Goal: Information Seeking & Learning: Find specific fact

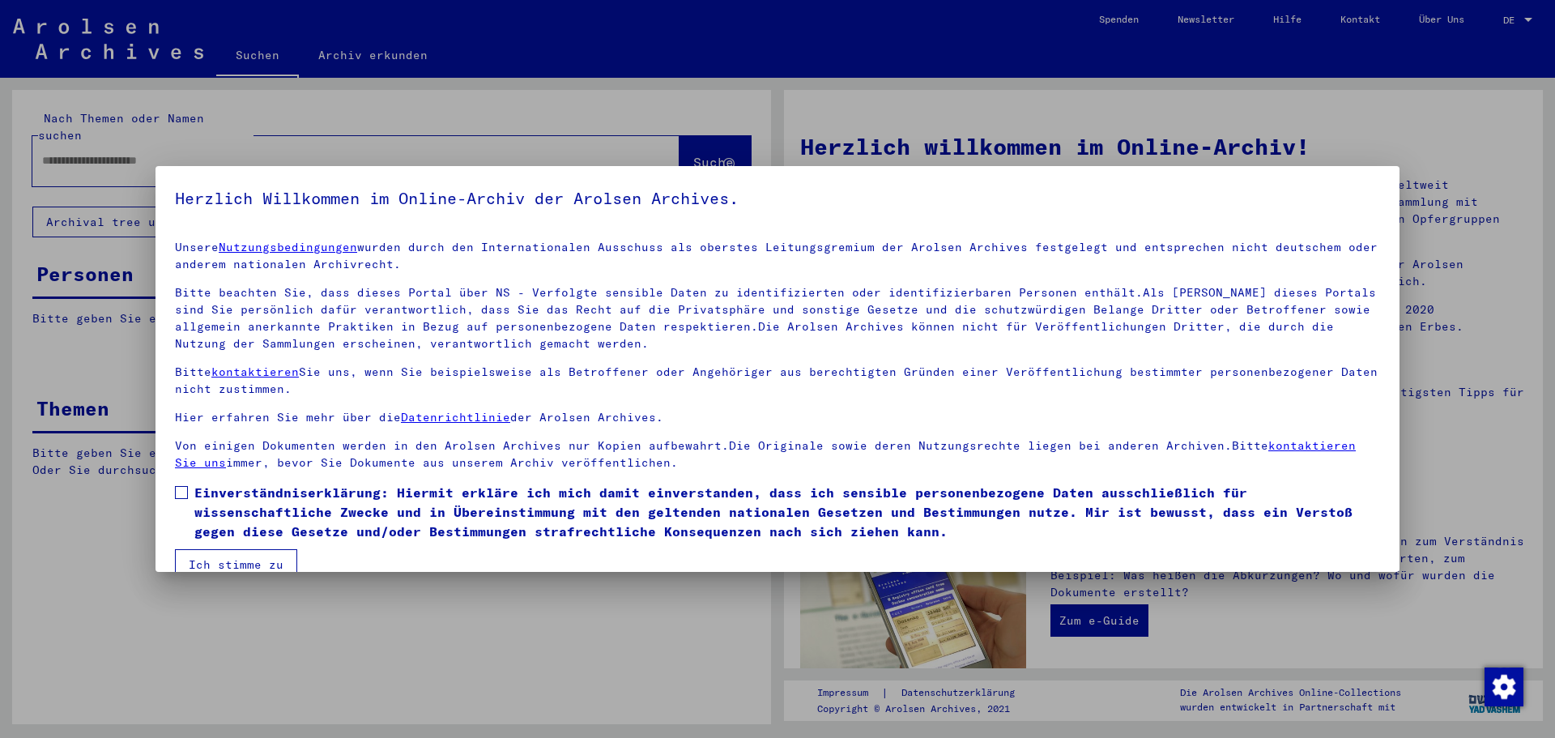
click at [182, 492] on span at bounding box center [181, 492] width 13 height 13
click at [222, 562] on button "Ich stimme zu" at bounding box center [236, 564] width 122 height 31
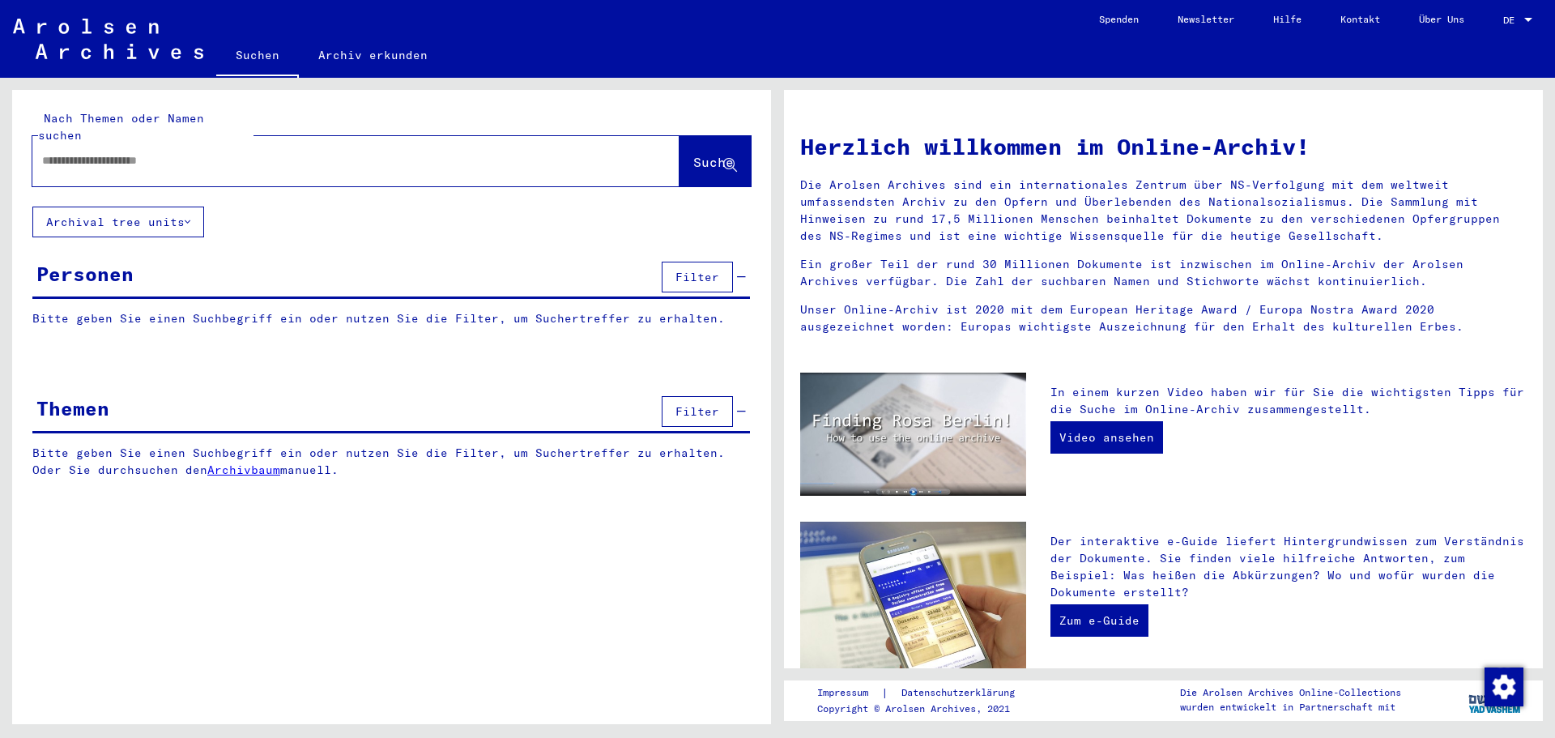
click at [712, 270] on span "Filter" at bounding box center [697, 277] width 44 height 15
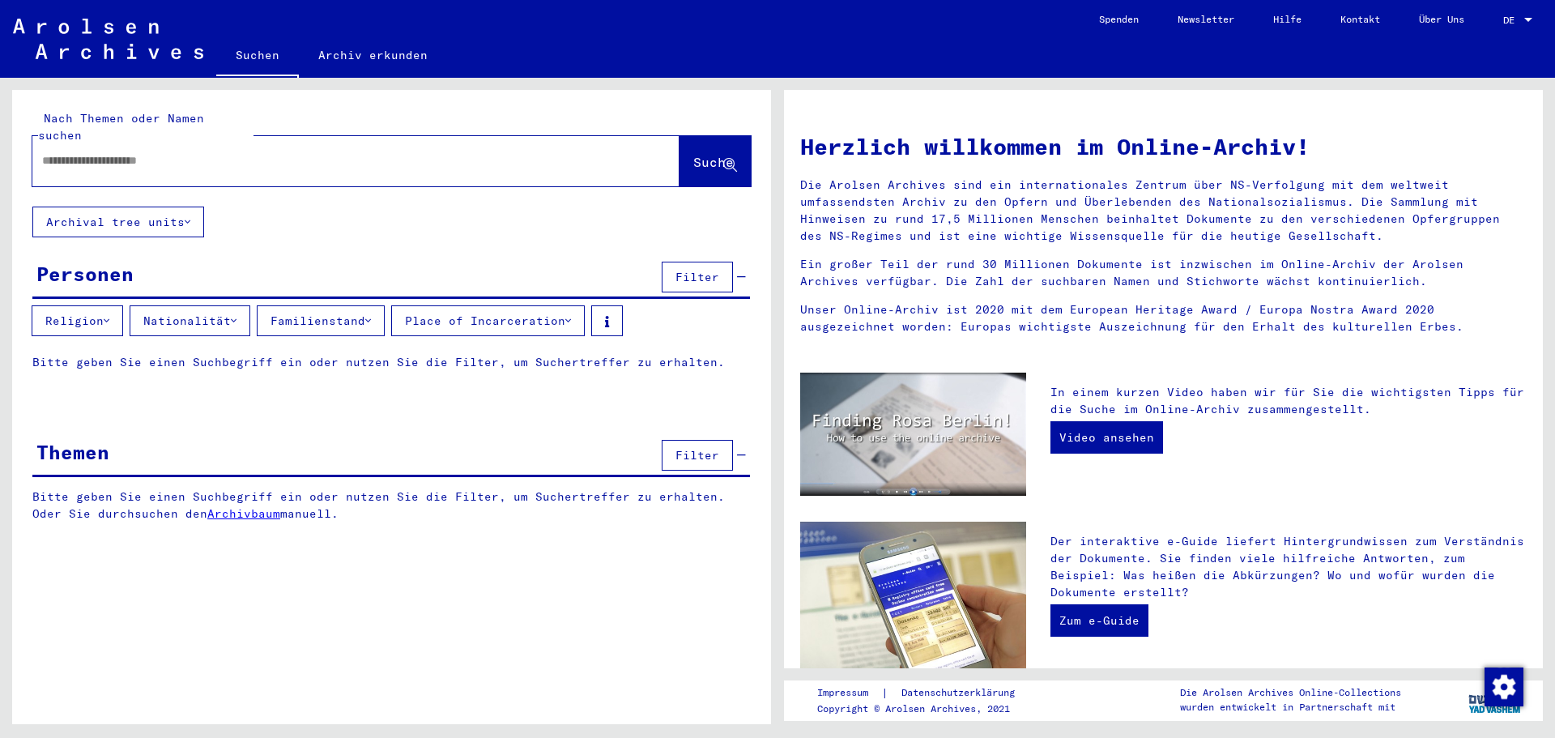
click at [188, 216] on icon at bounding box center [188, 221] width 6 height 11
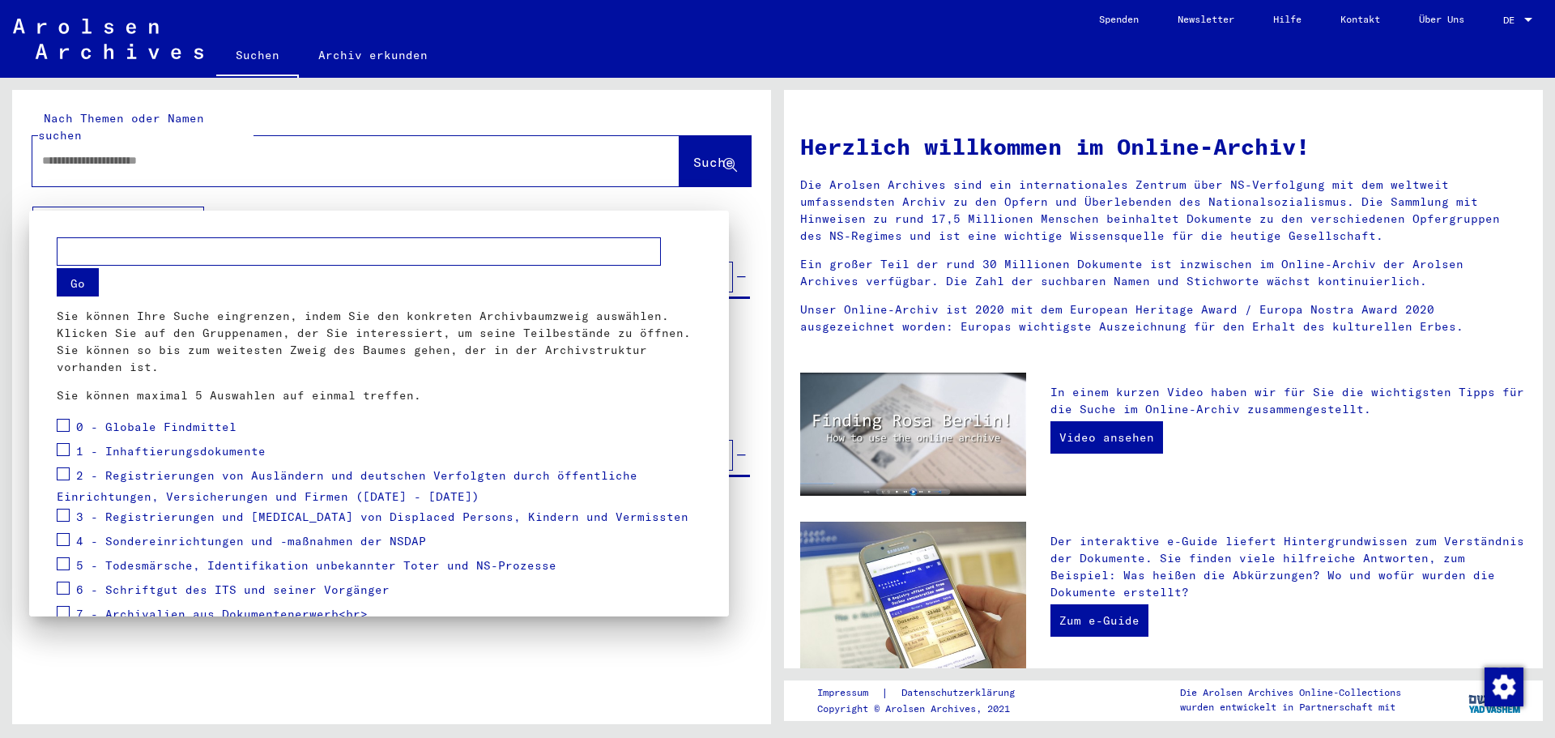
scroll to position [105, 0]
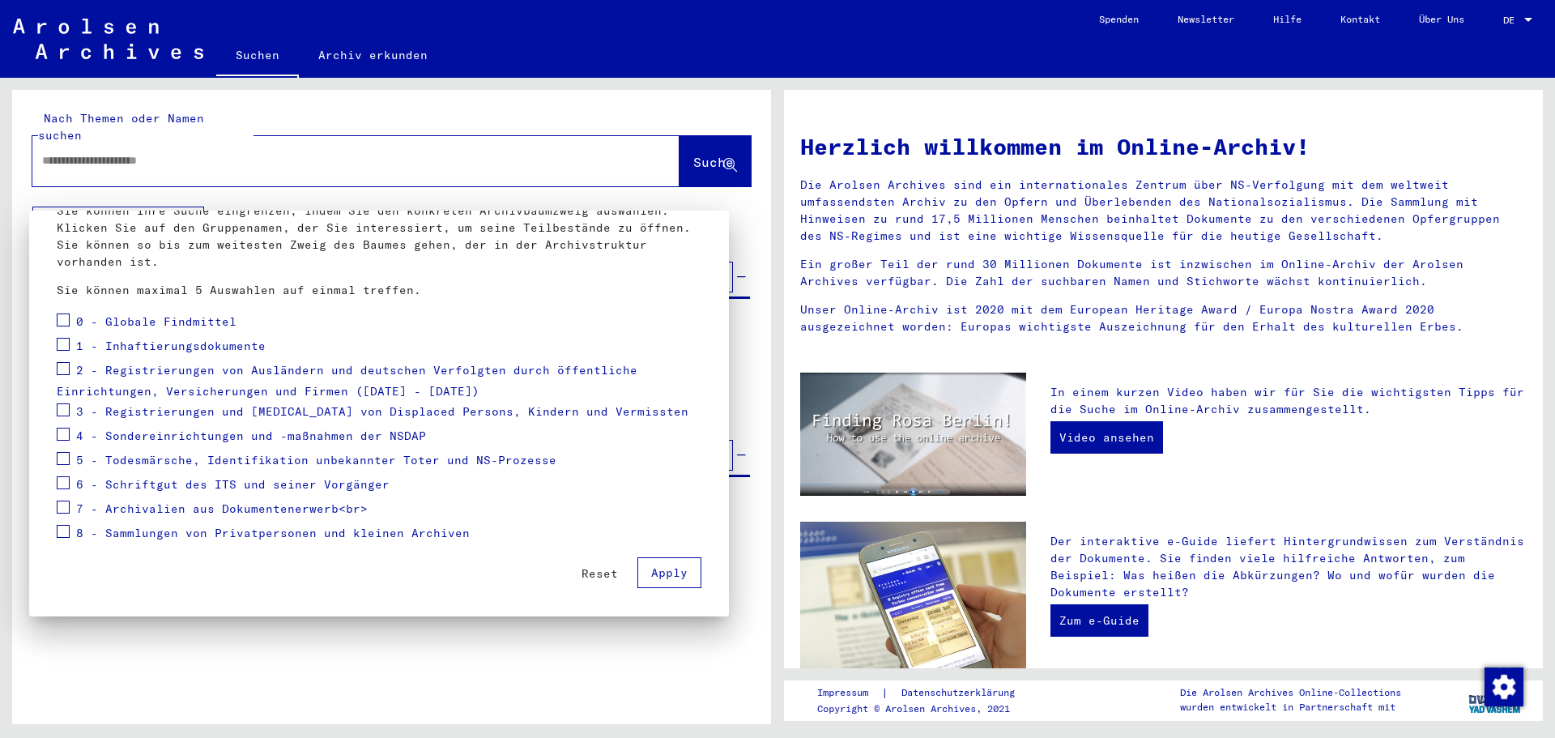
click at [205, 139] on div at bounding box center [777, 369] width 1555 height 738
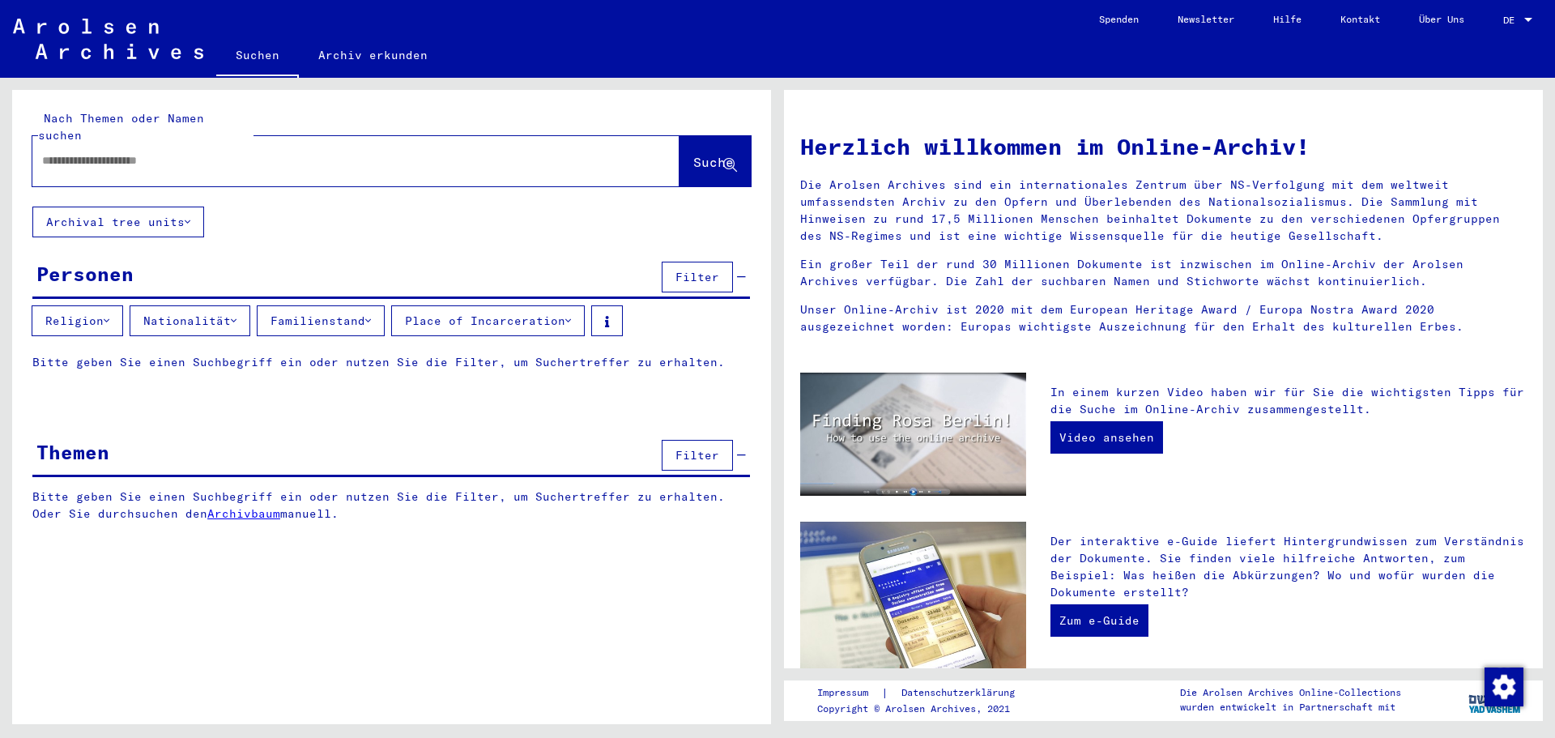
click at [32, 206] on button "Archival tree units" at bounding box center [118, 221] width 172 height 31
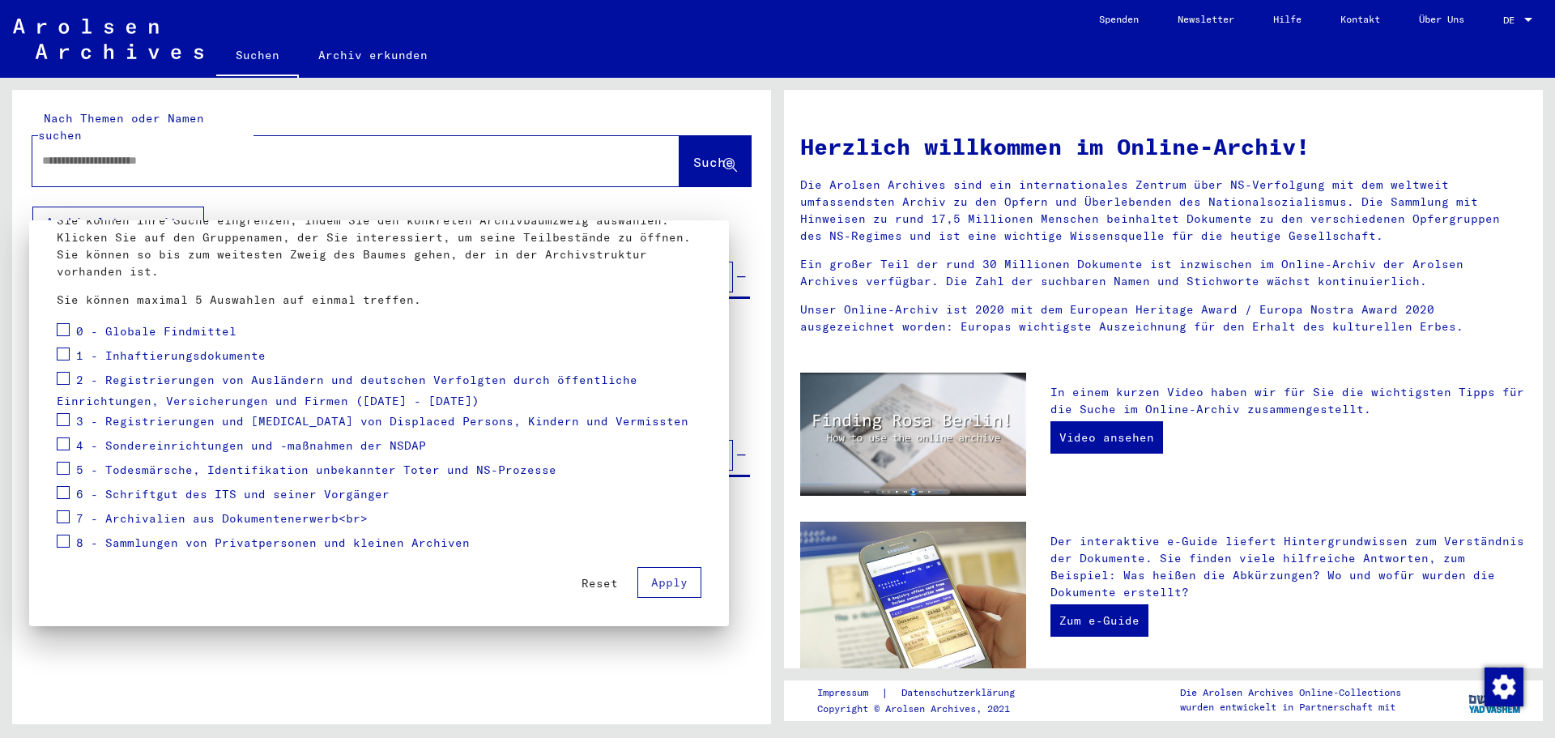
click at [637, 567] on button "Apply" at bounding box center [669, 582] width 64 height 31
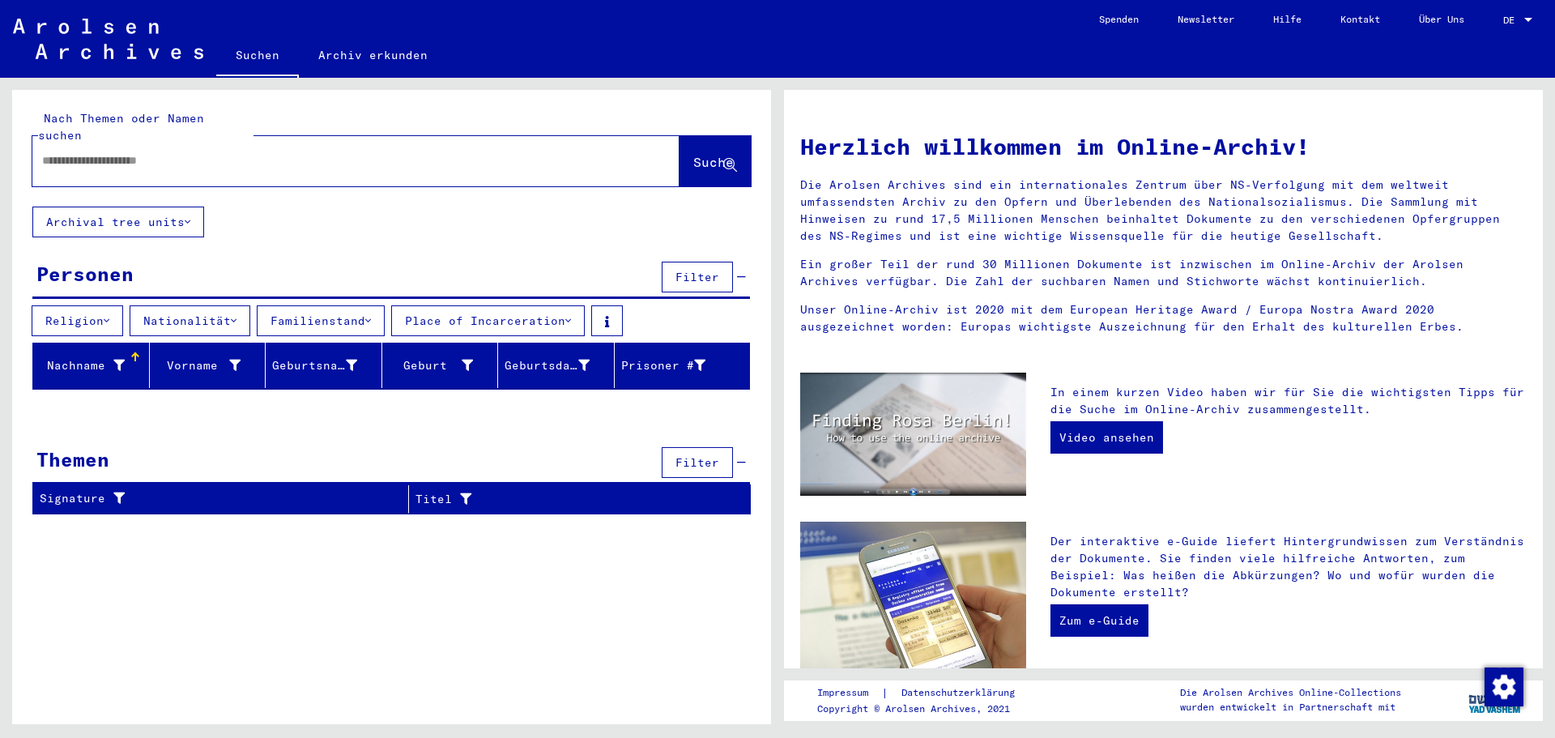
click at [32, 206] on button "Archival tree units" at bounding box center [118, 221] width 172 height 31
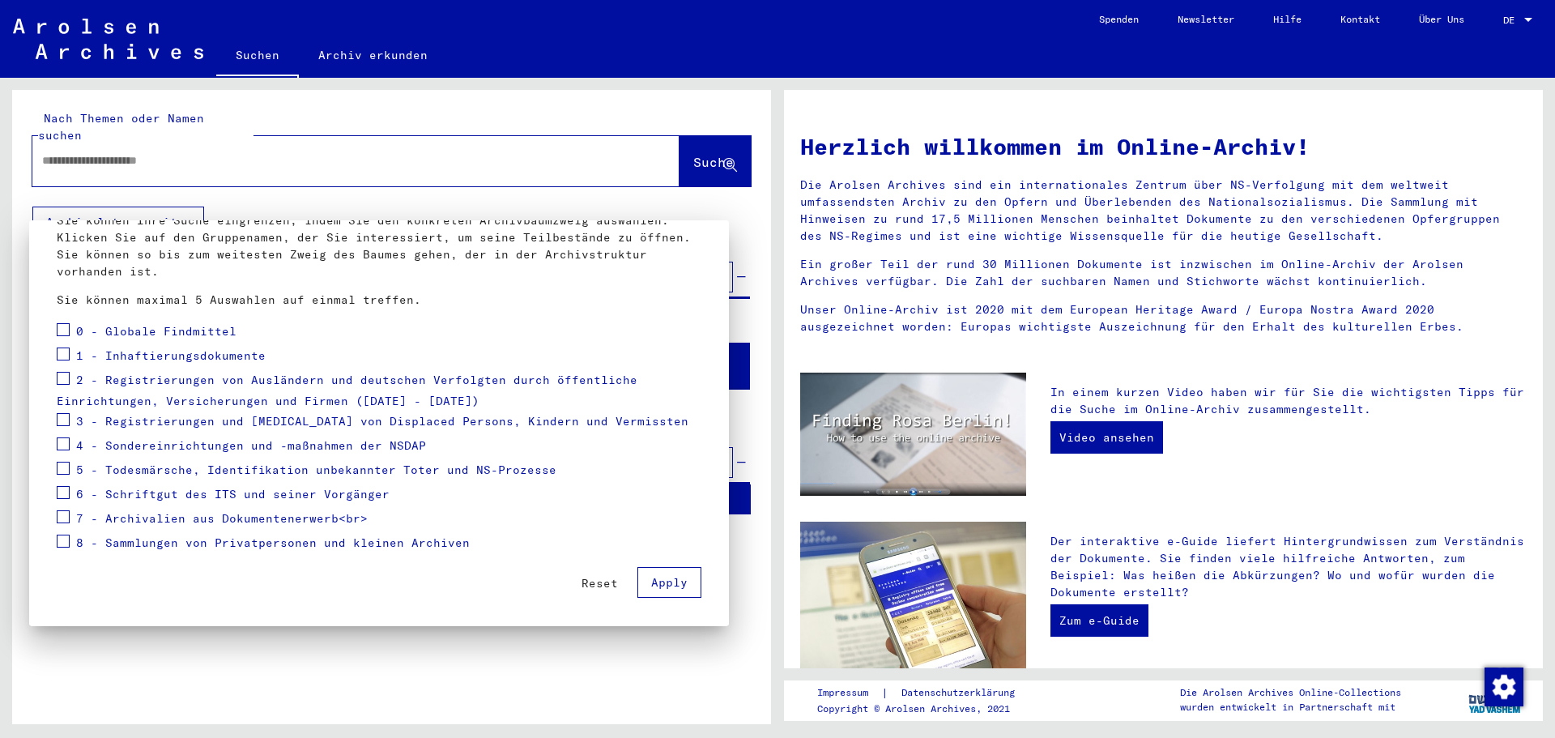
click at [249, 153] on div at bounding box center [777, 369] width 1555 height 738
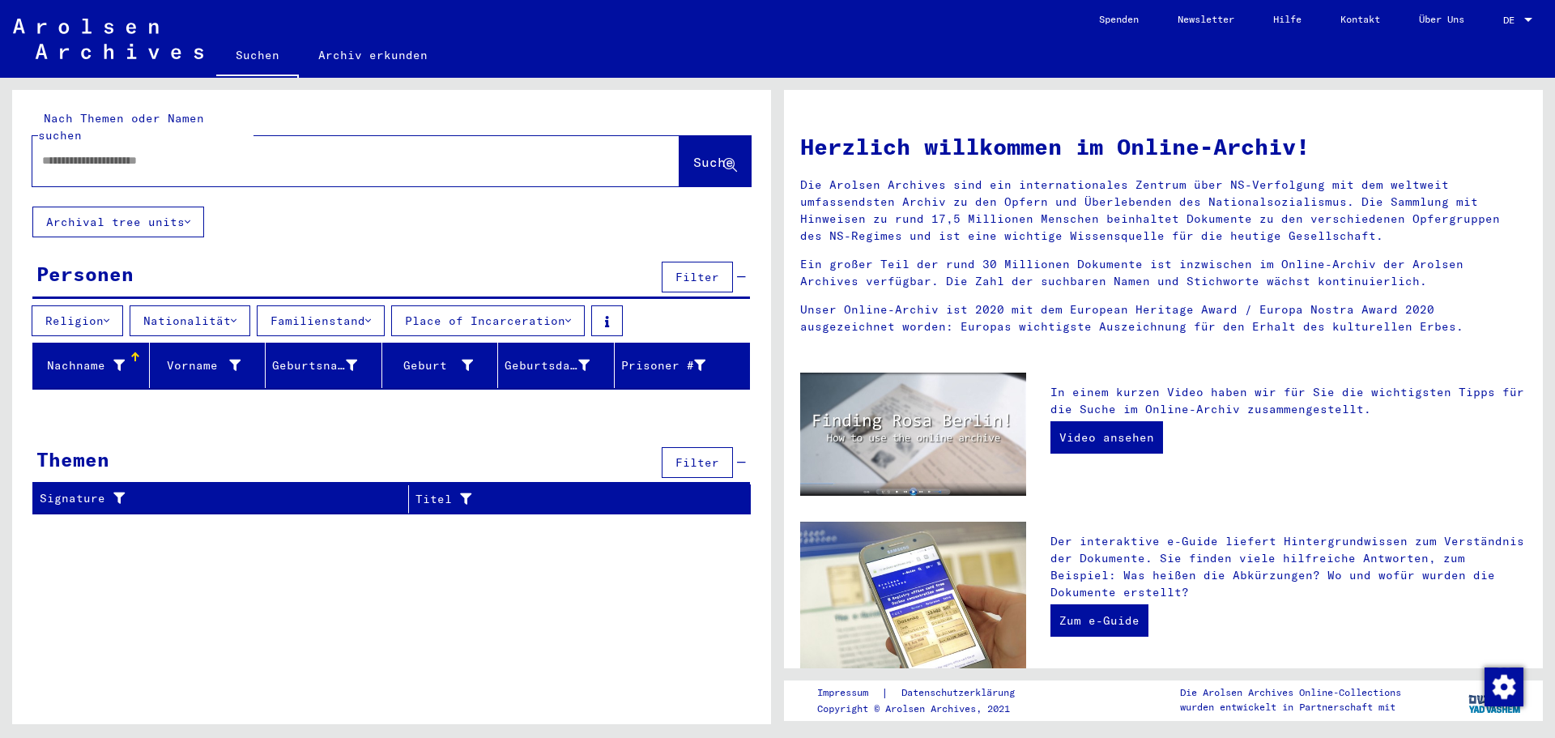
click at [176, 152] on input "text" at bounding box center [336, 160] width 589 height 17
type input "**********"
click at [697, 154] on span "Suche" at bounding box center [713, 162] width 40 height 16
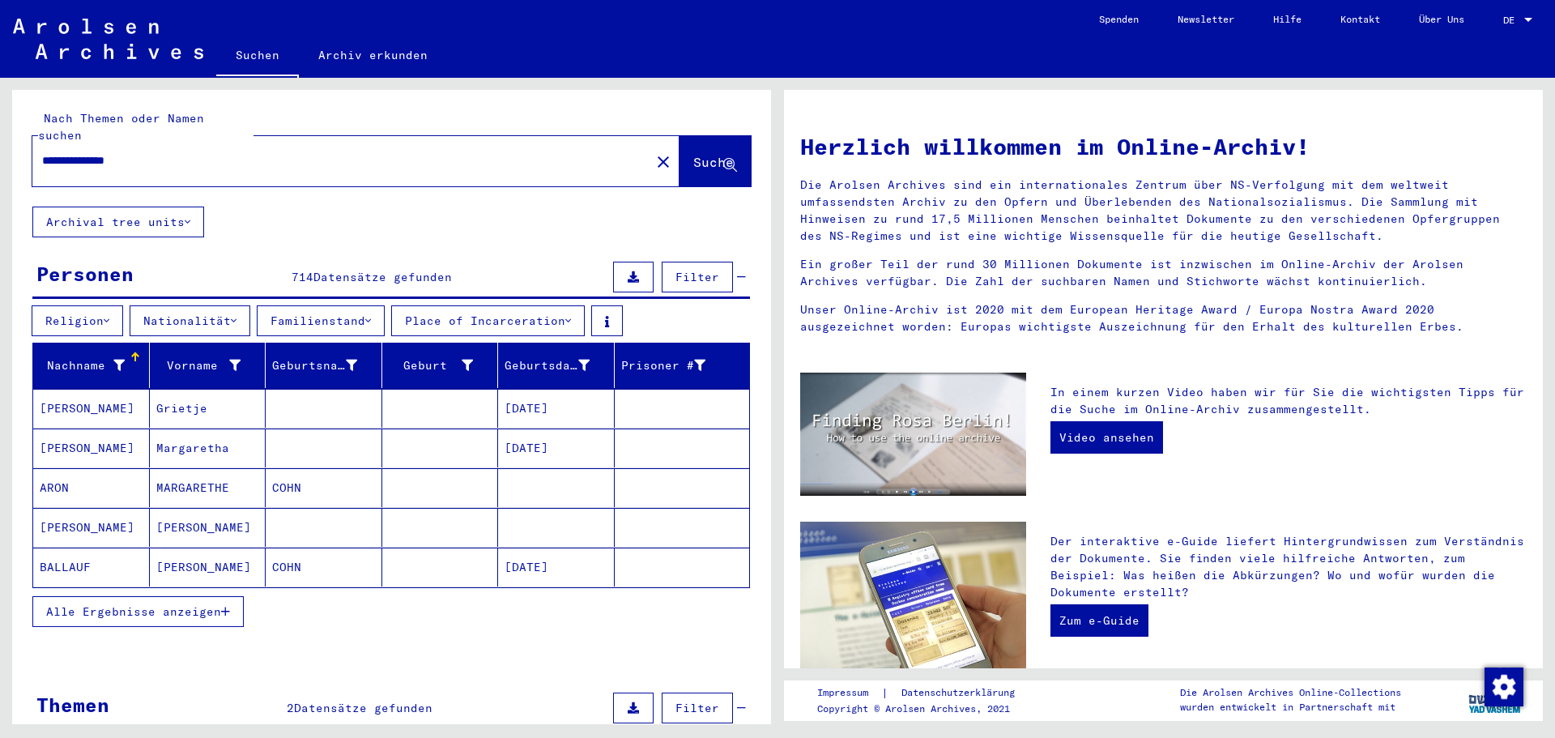
click at [115, 604] on span "Alle Ergebnisse anzeigen" at bounding box center [133, 611] width 175 height 15
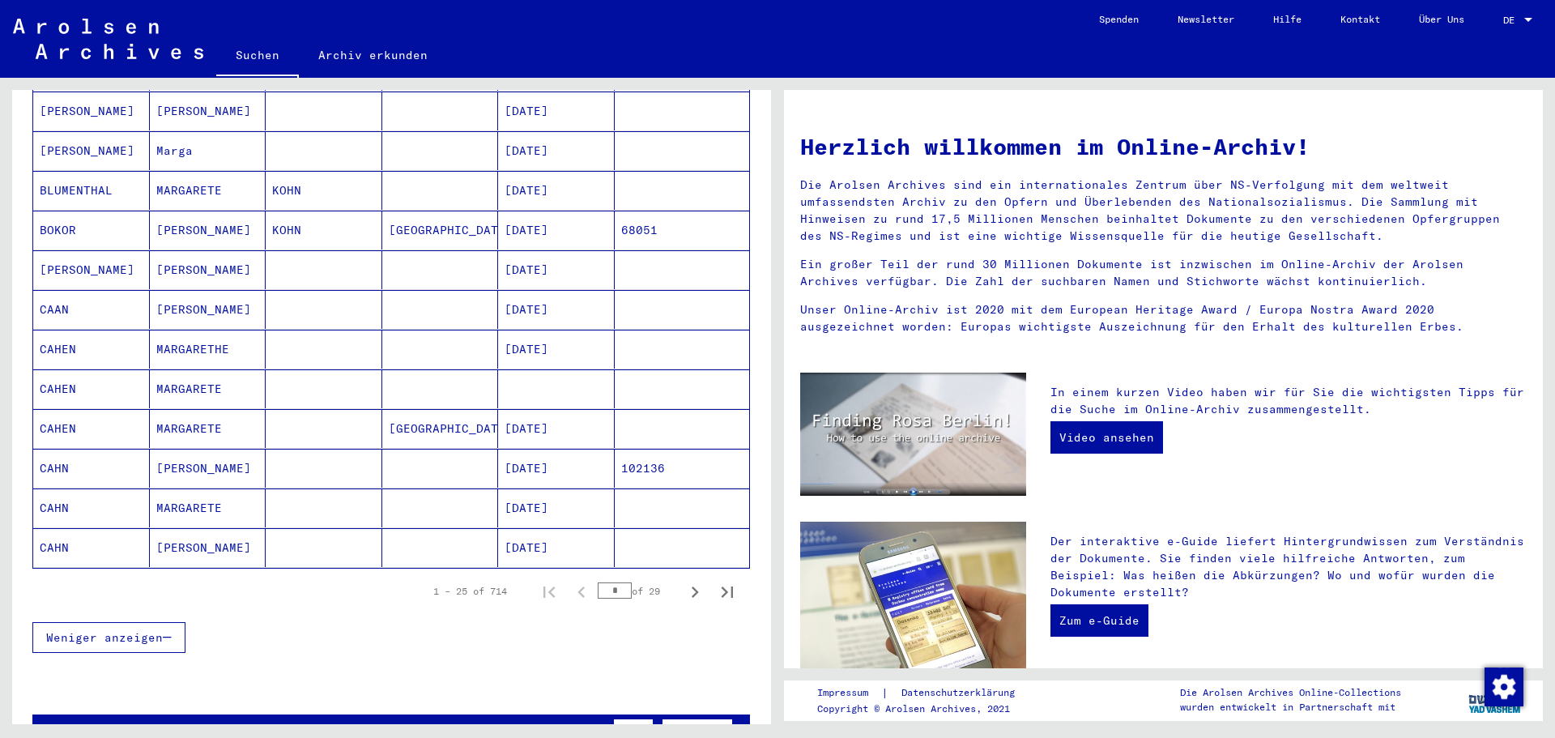
scroll to position [1041, 0]
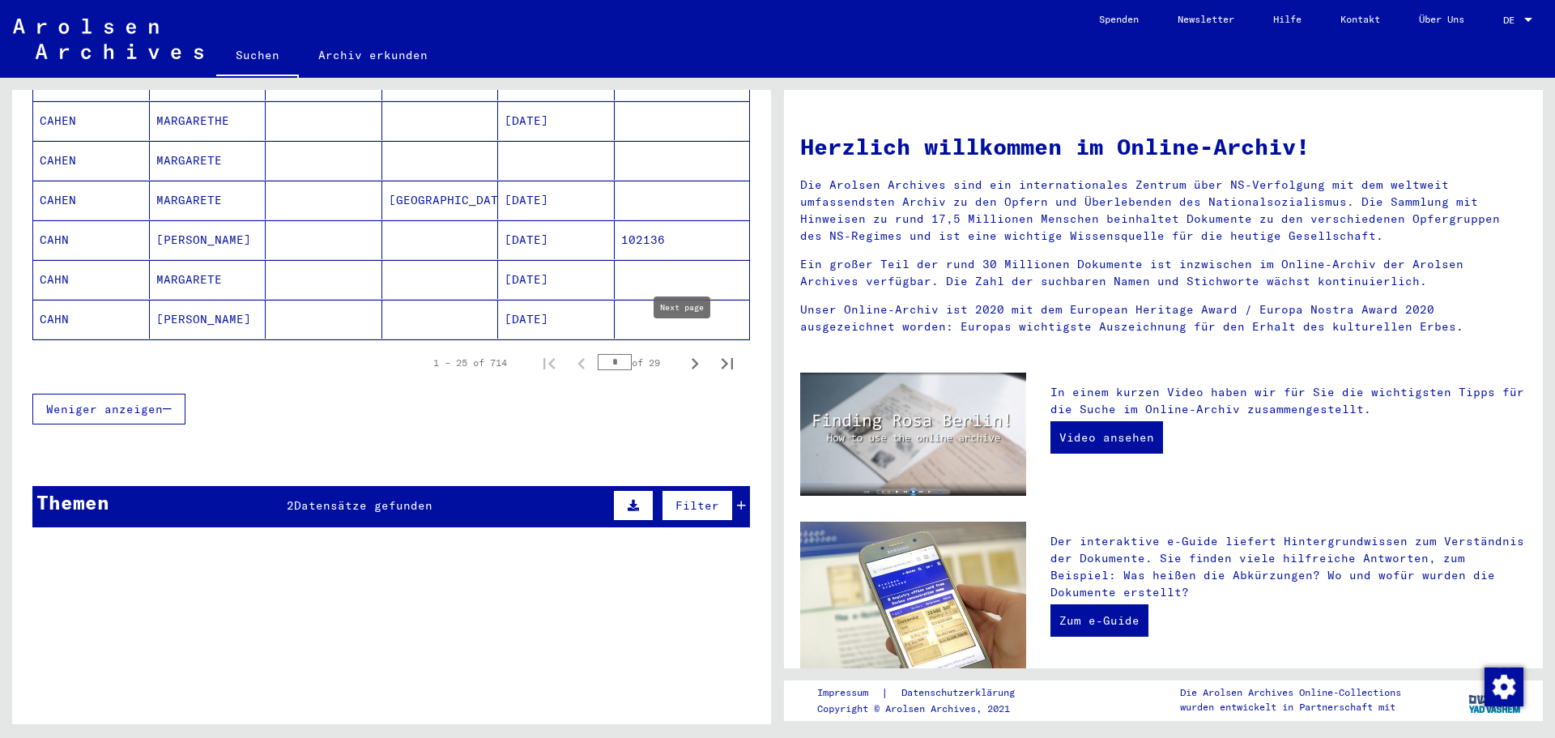
click at [692, 358] on icon "Next page" at bounding box center [695, 363] width 7 height 11
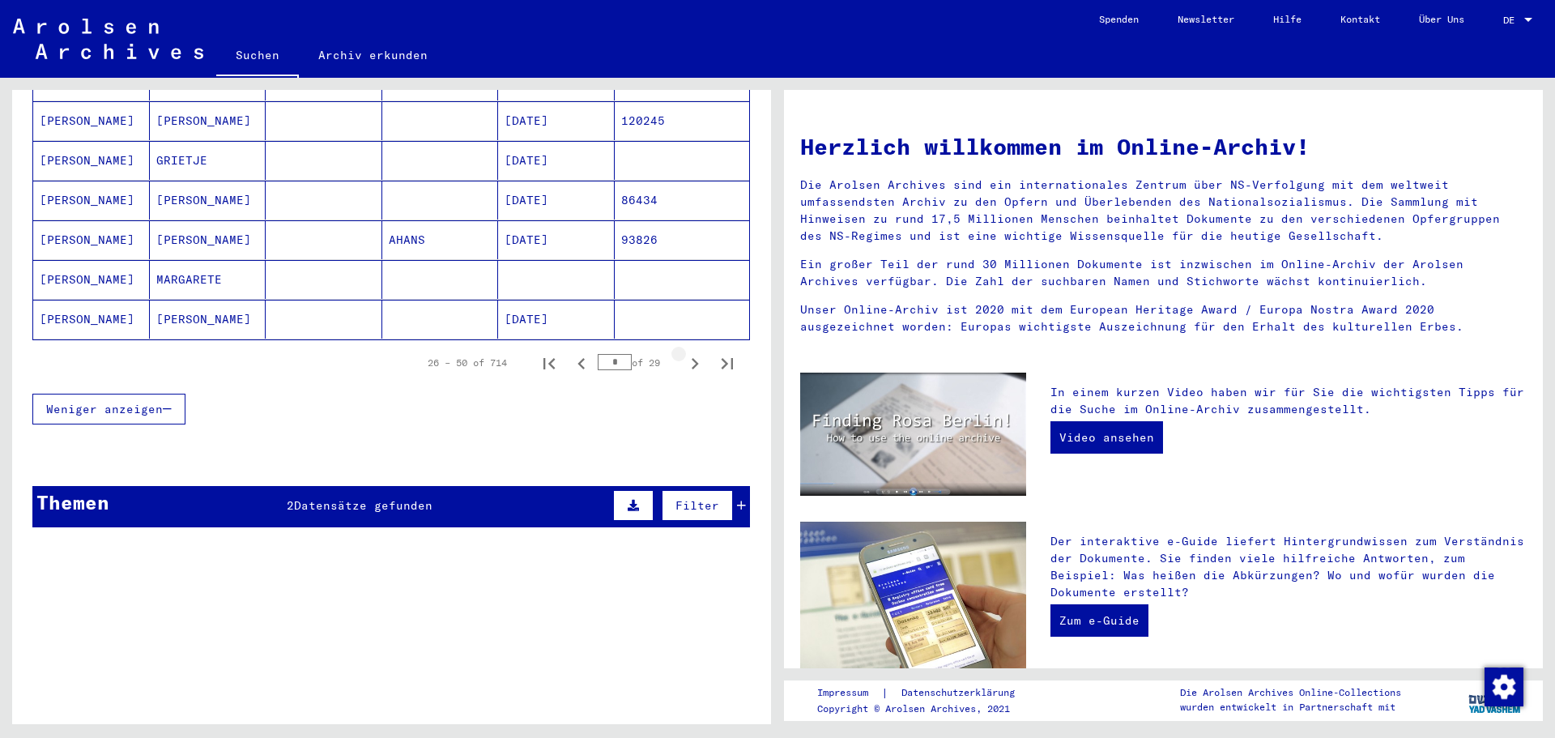
click at [692, 358] on icon "Next page" at bounding box center [695, 363] width 7 height 11
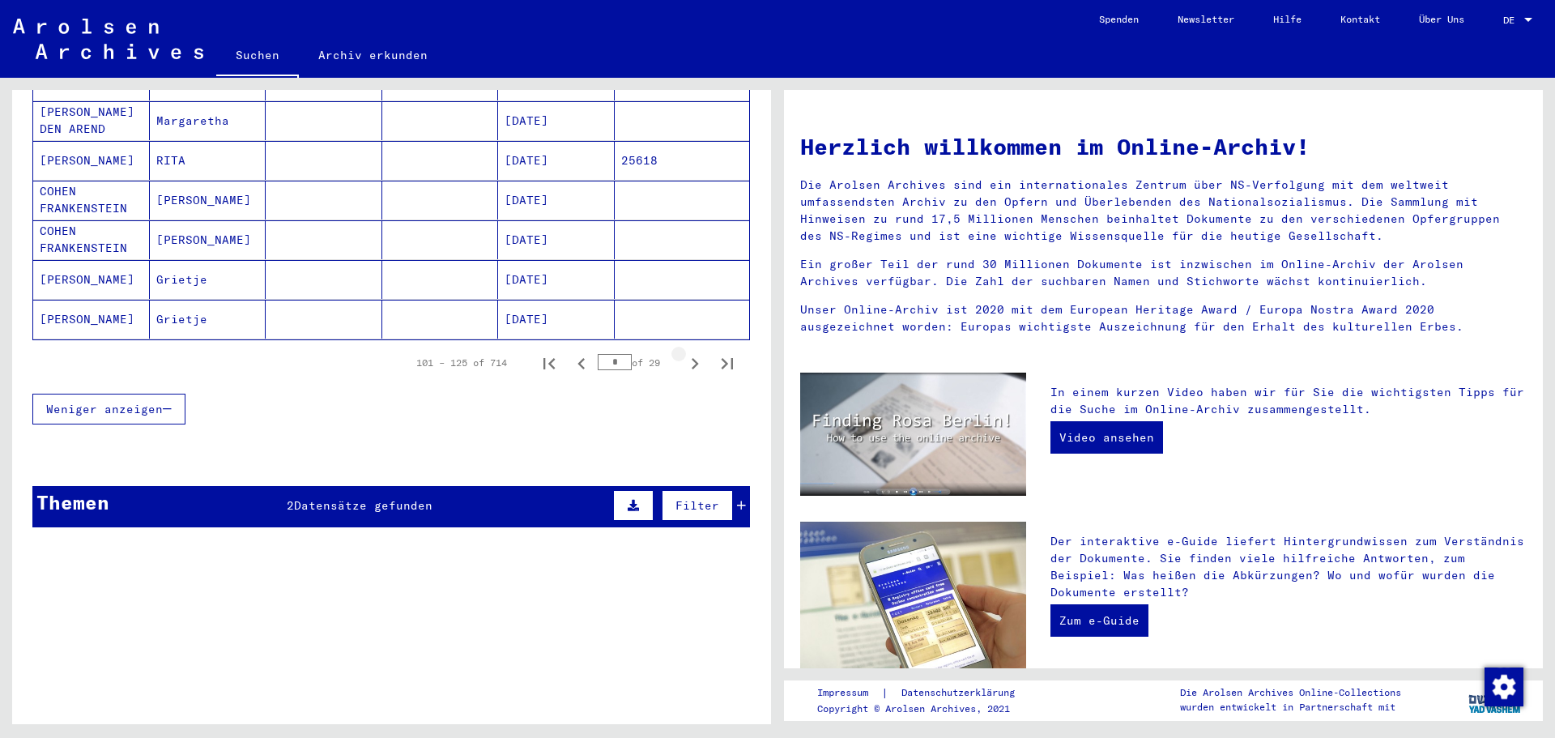
click at [692, 358] on icon "Next page" at bounding box center [695, 363] width 7 height 11
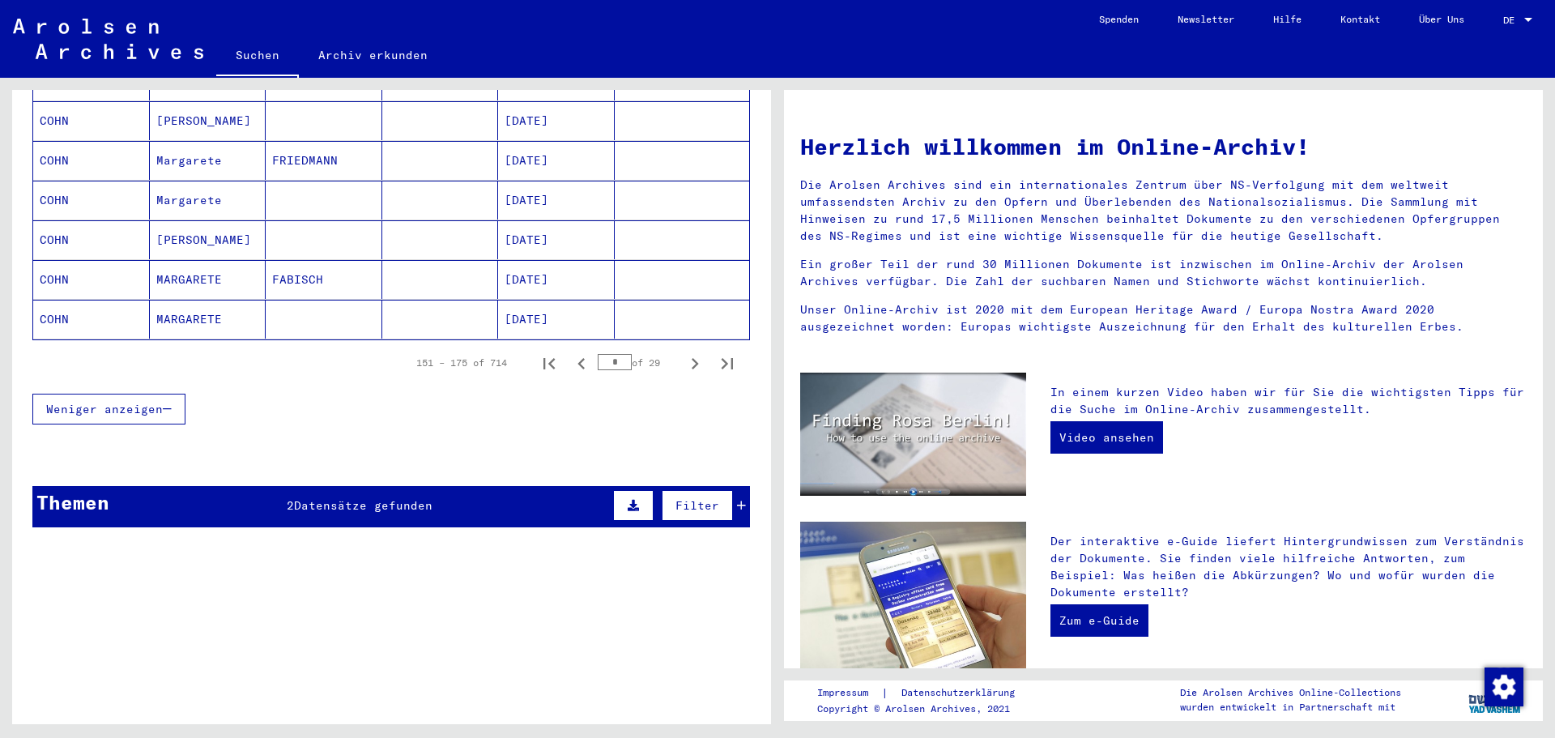
click at [692, 358] on icon "Next page" at bounding box center [695, 363] width 7 height 11
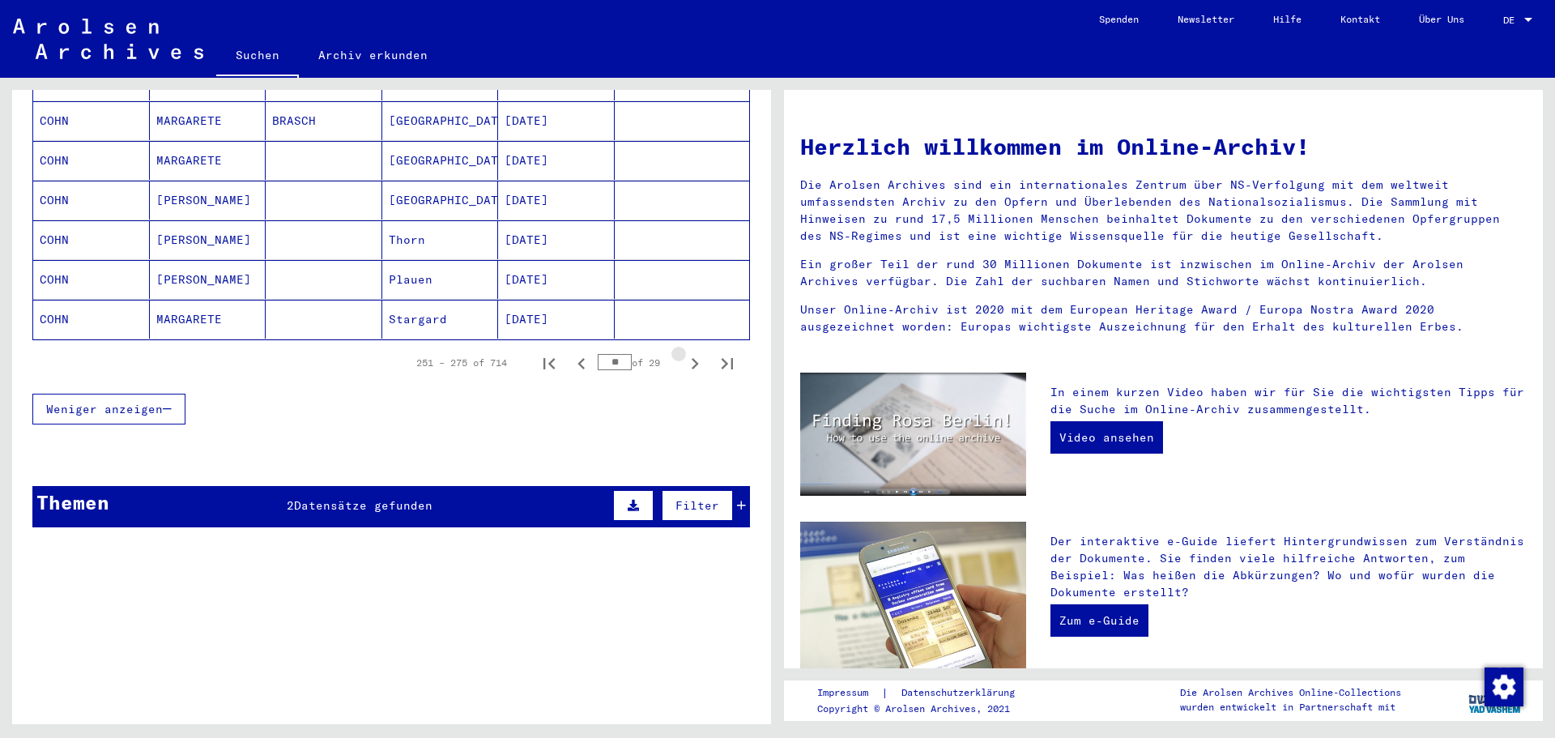
click at [692, 358] on icon "Next page" at bounding box center [695, 363] width 7 height 11
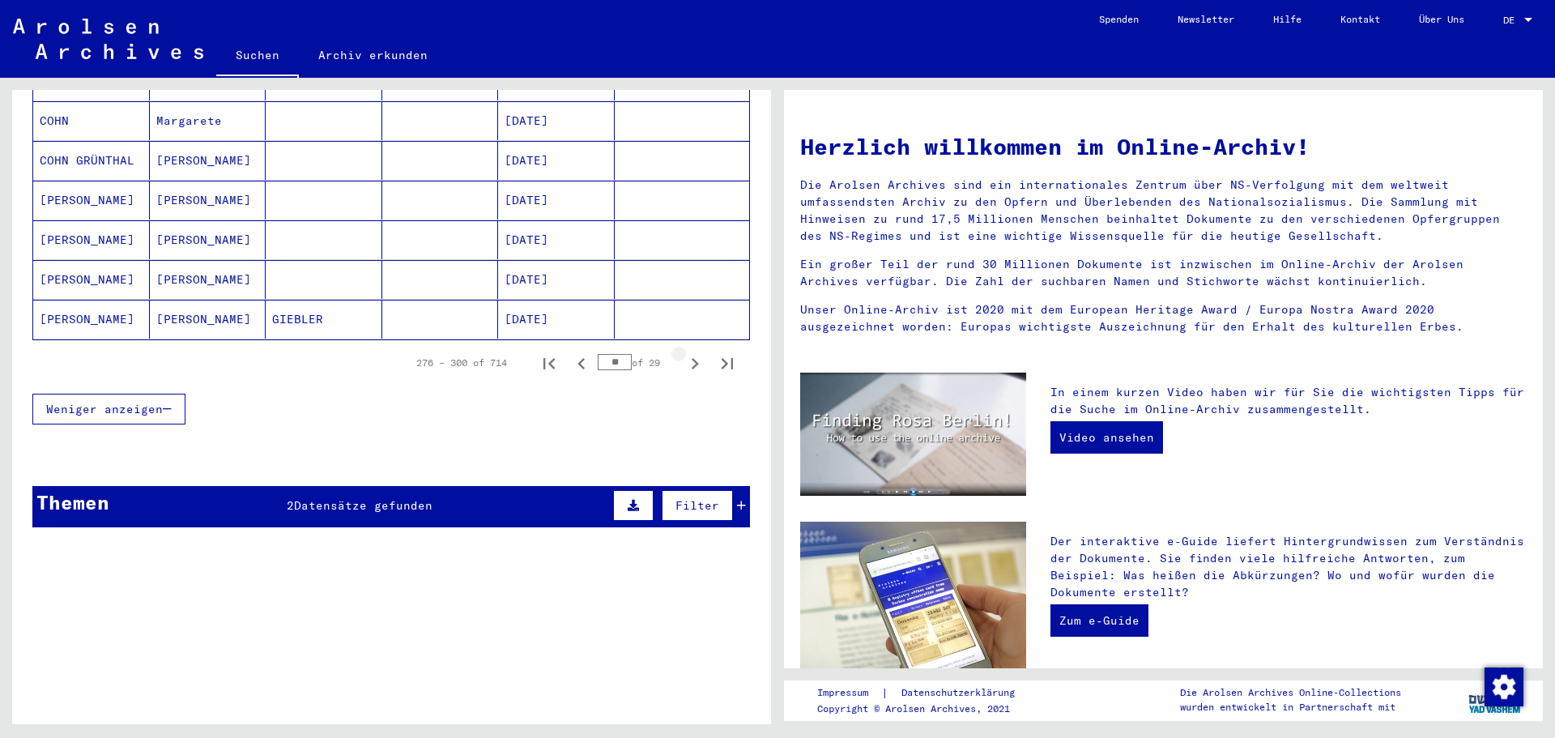
click at [692, 358] on icon "Next page" at bounding box center [695, 363] width 7 height 11
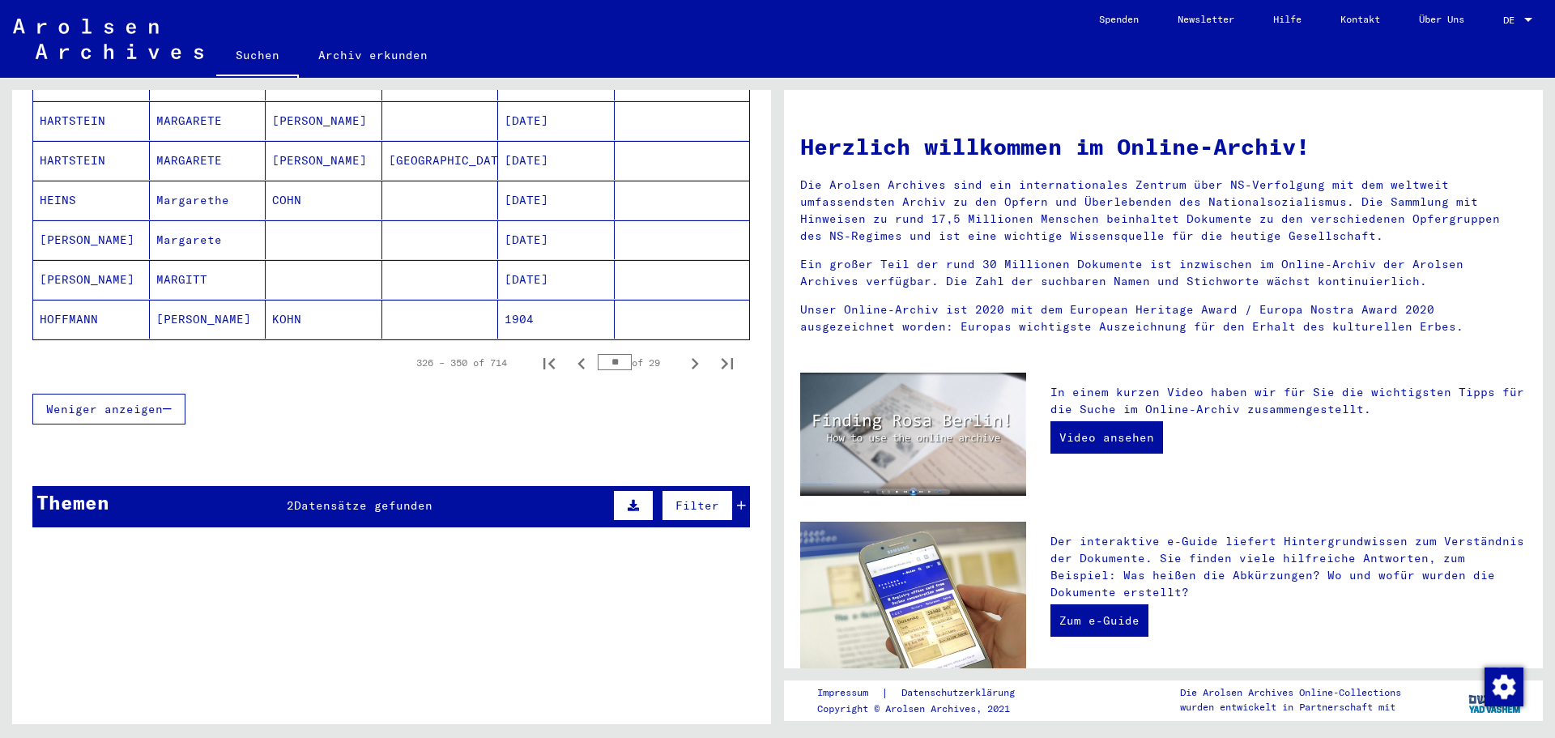
click at [692, 358] on icon "Next page" at bounding box center [695, 363] width 7 height 11
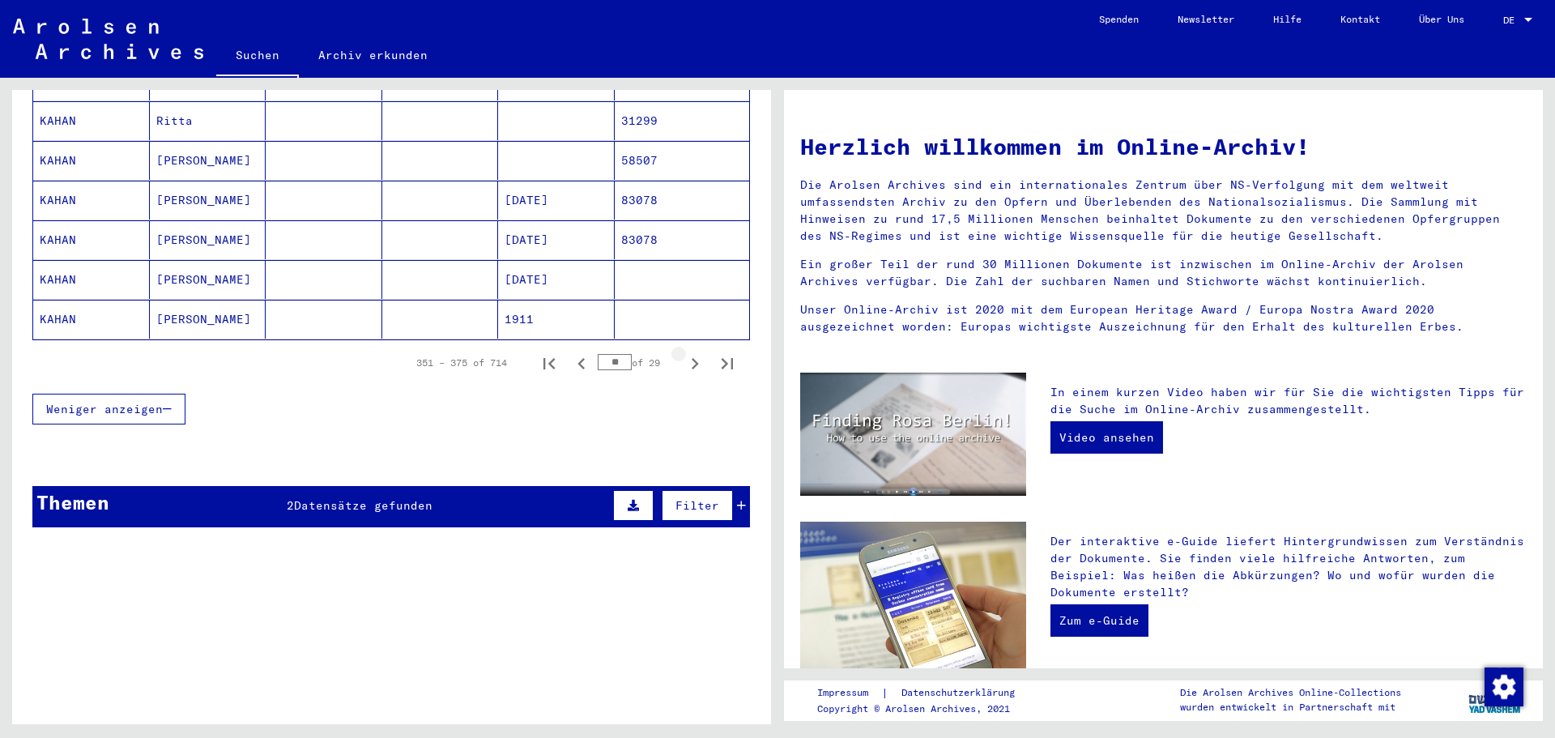
click at [692, 358] on icon "Next page" at bounding box center [695, 363] width 7 height 11
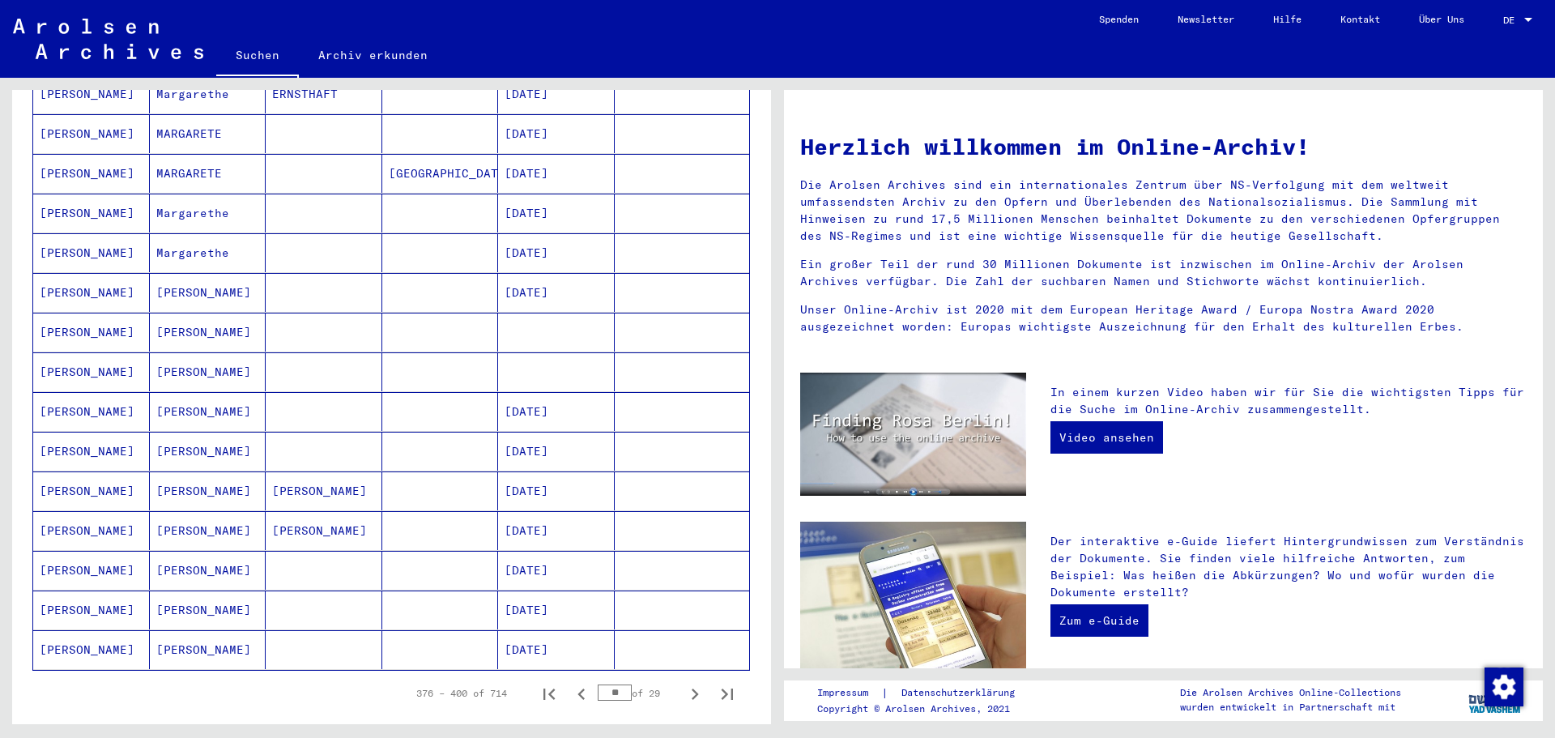
scroll to position [717, 0]
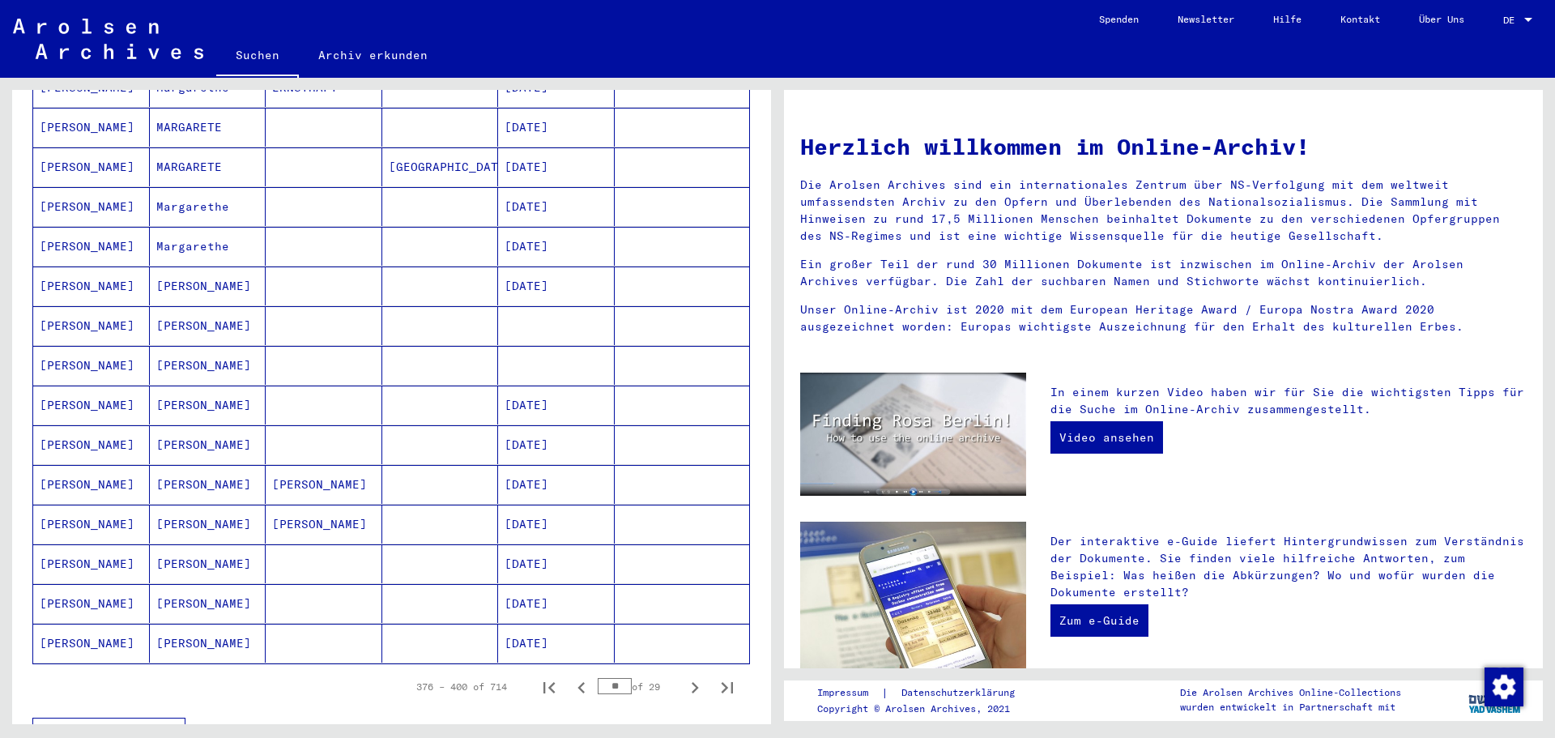
click at [206, 394] on mat-cell "[PERSON_NAME]" at bounding box center [208, 404] width 117 height 39
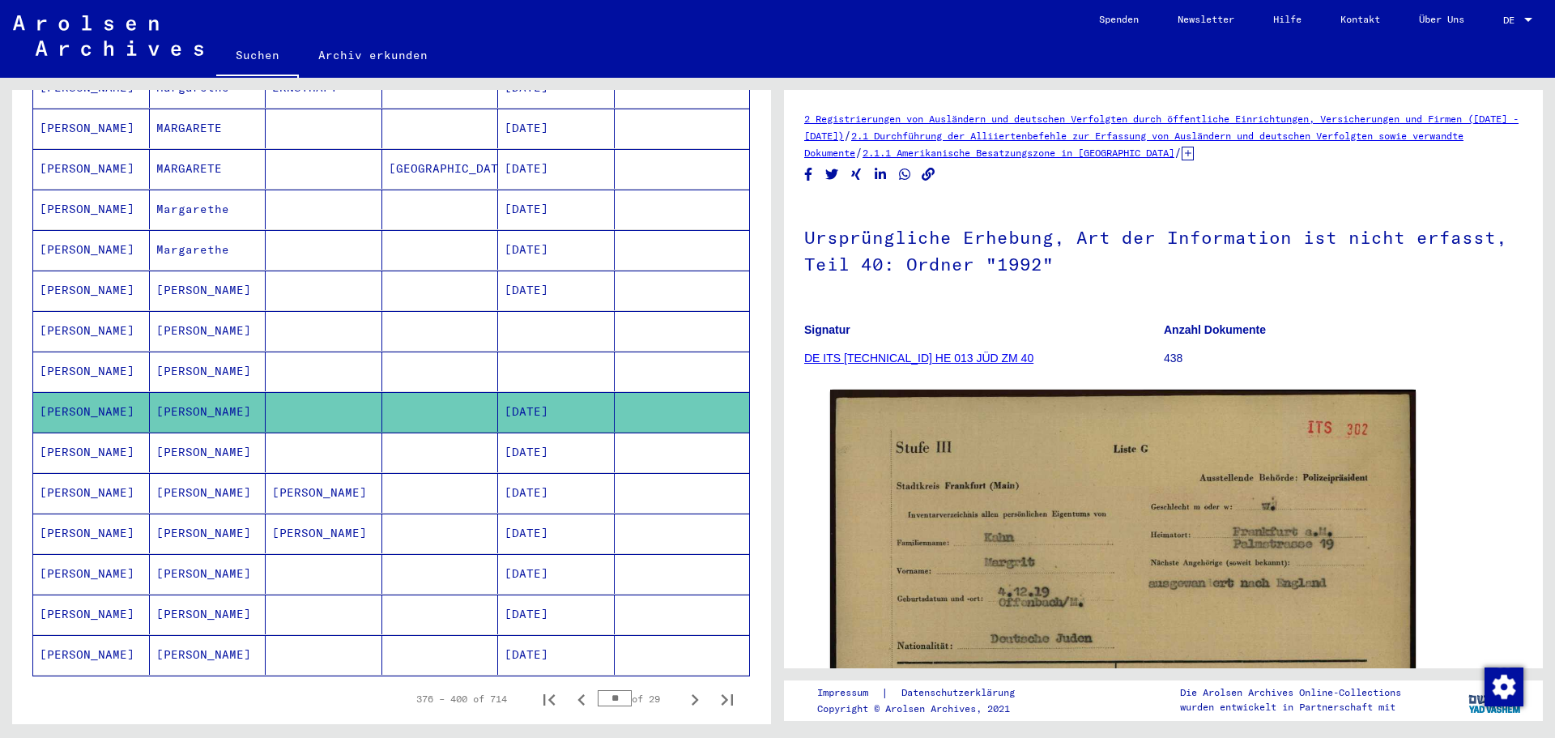
click at [206, 352] on mat-cell "[PERSON_NAME]" at bounding box center [208, 371] width 117 height 40
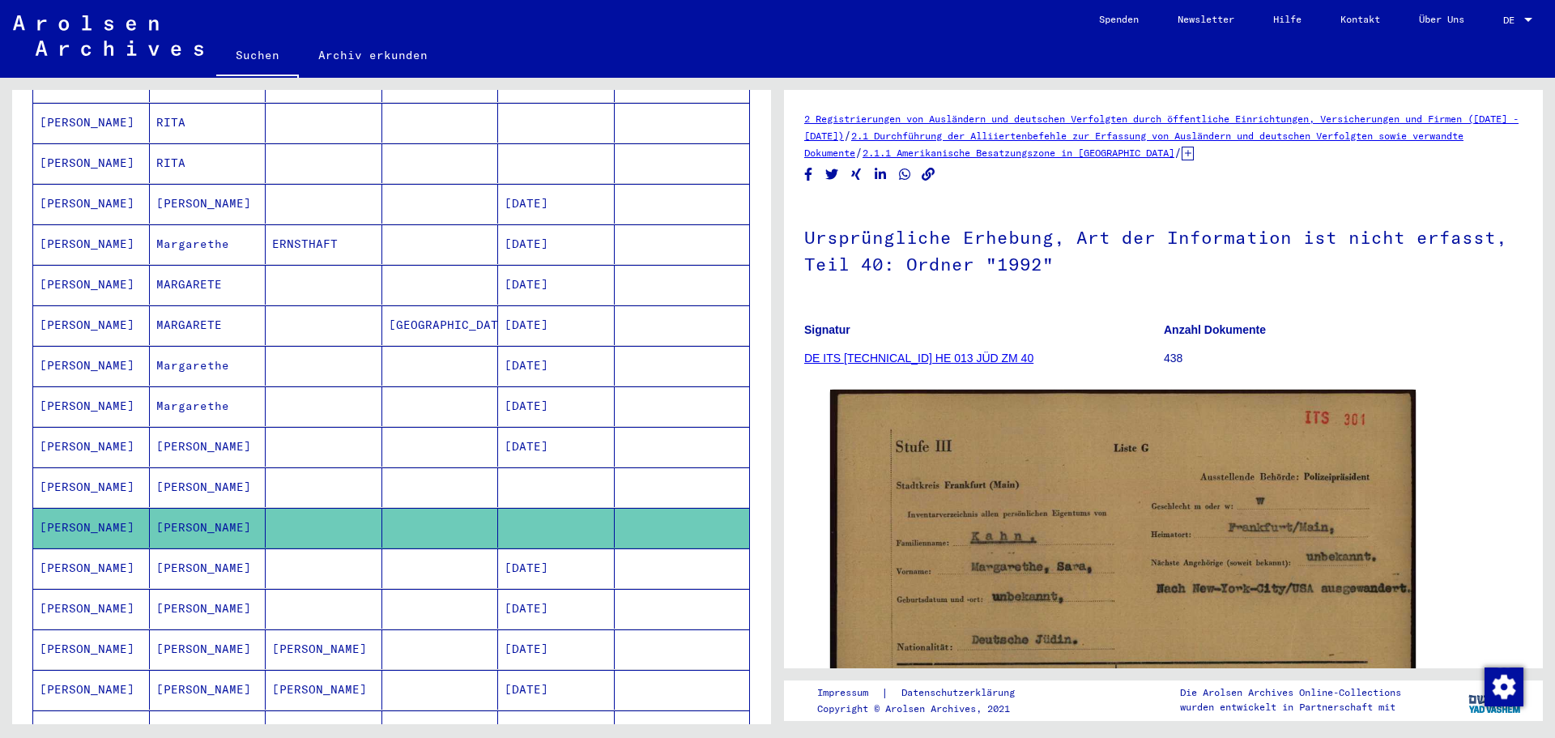
scroll to position [729, 0]
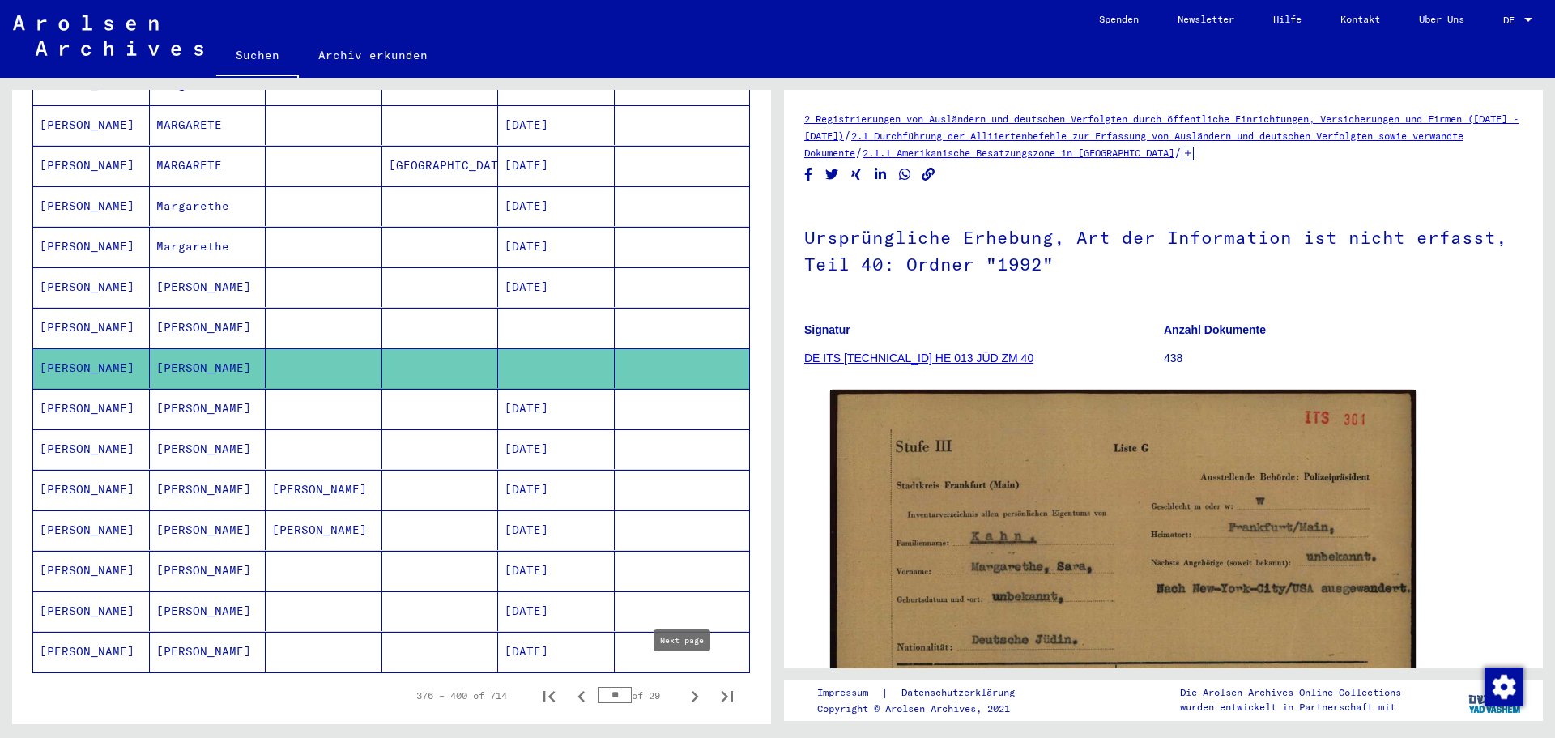
click at [692, 691] on icon "Next page" at bounding box center [695, 696] width 7 height 11
type input "**"
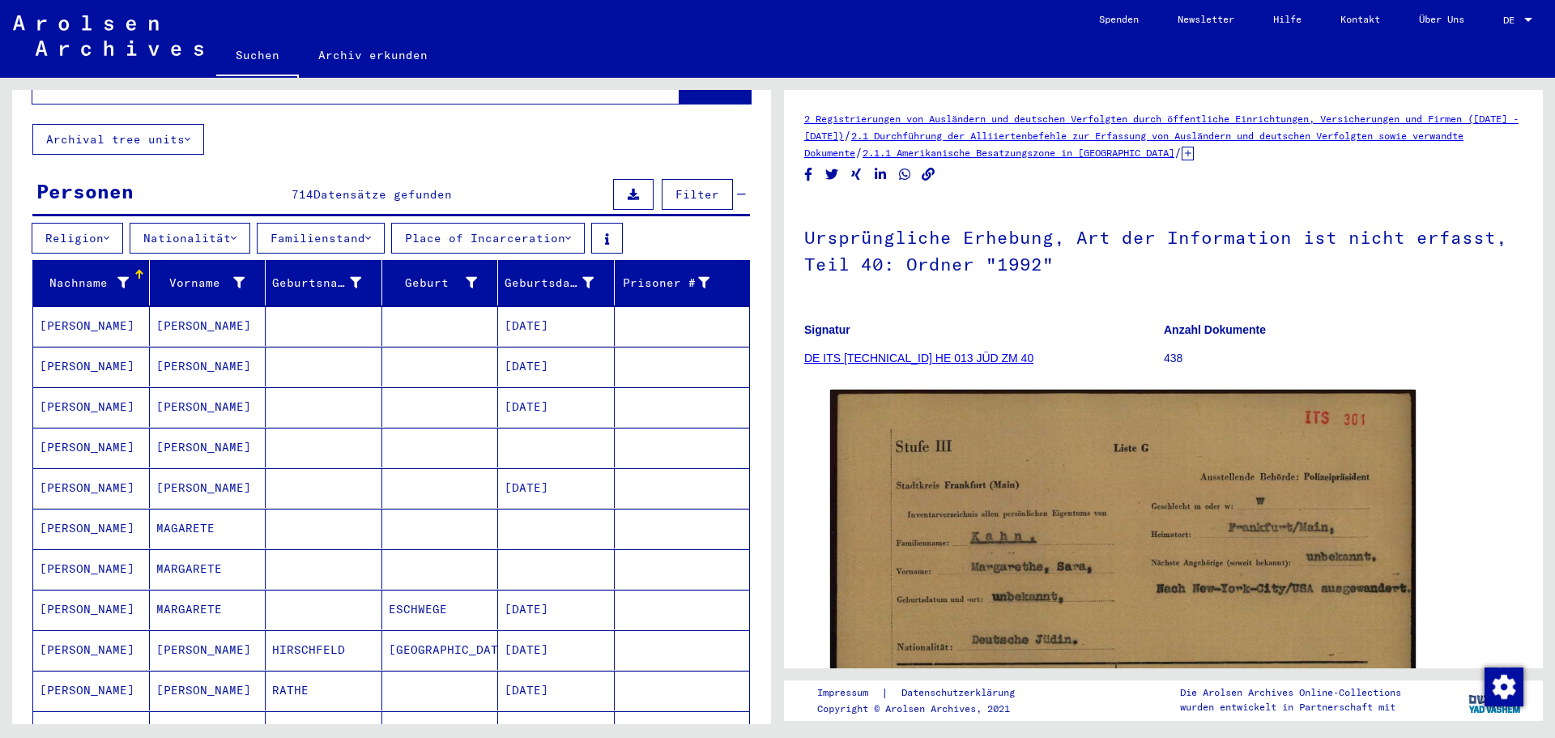
scroll to position [81, 0]
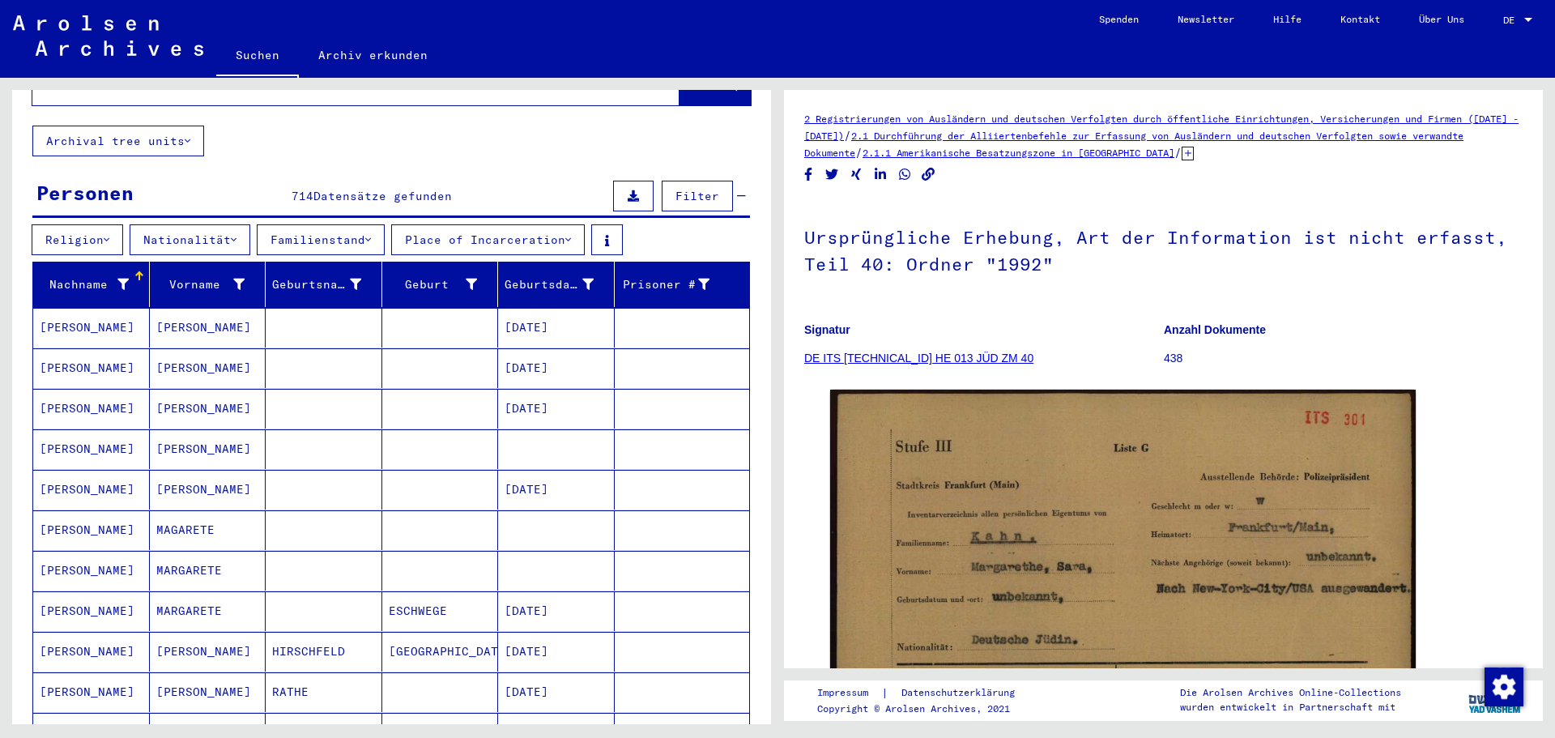
click at [59, 510] on mat-cell "[PERSON_NAME]" at bounding box center [91, 530] width 117 height 40
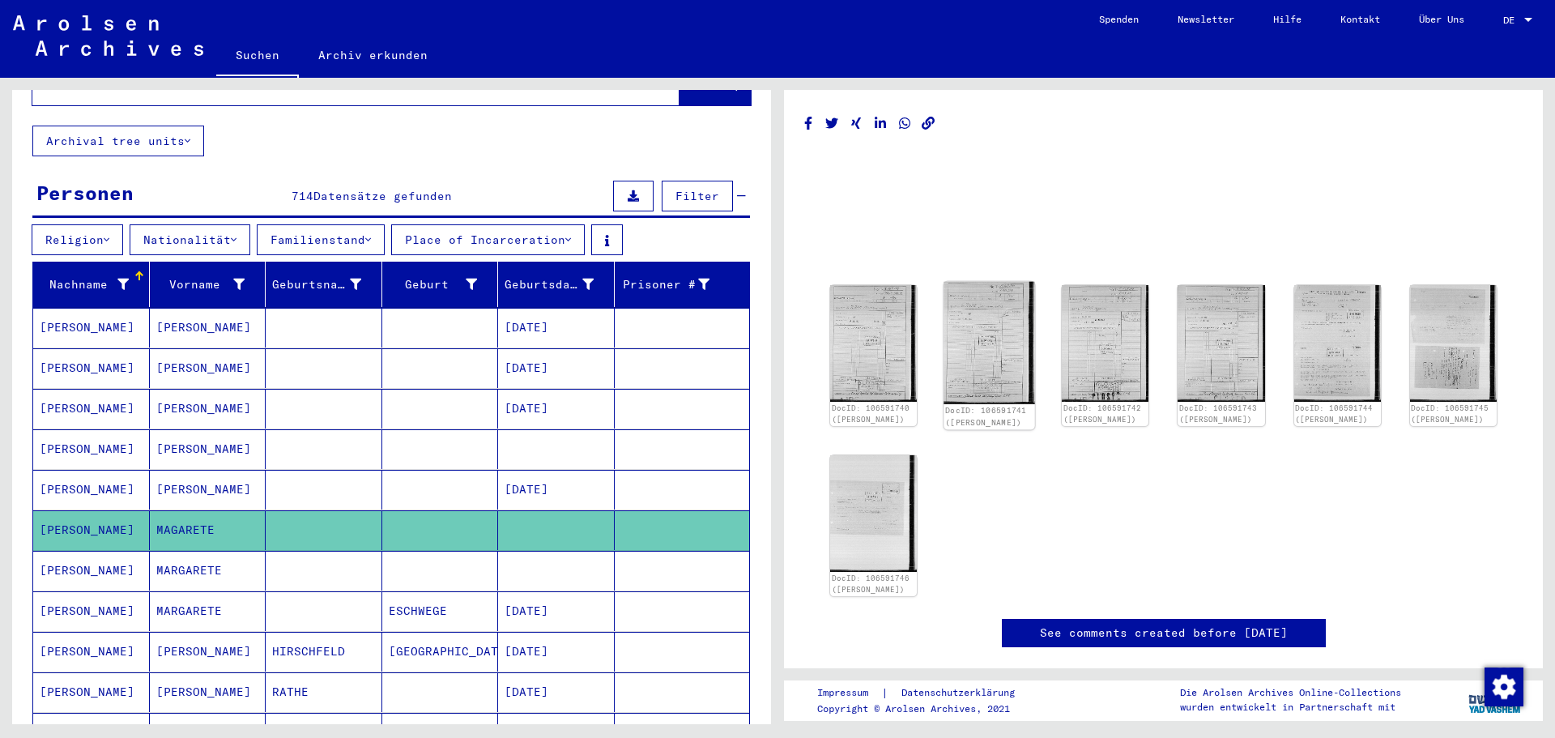
click at [996, 343] on img at bounding box center [989, 343] width 92 height 122
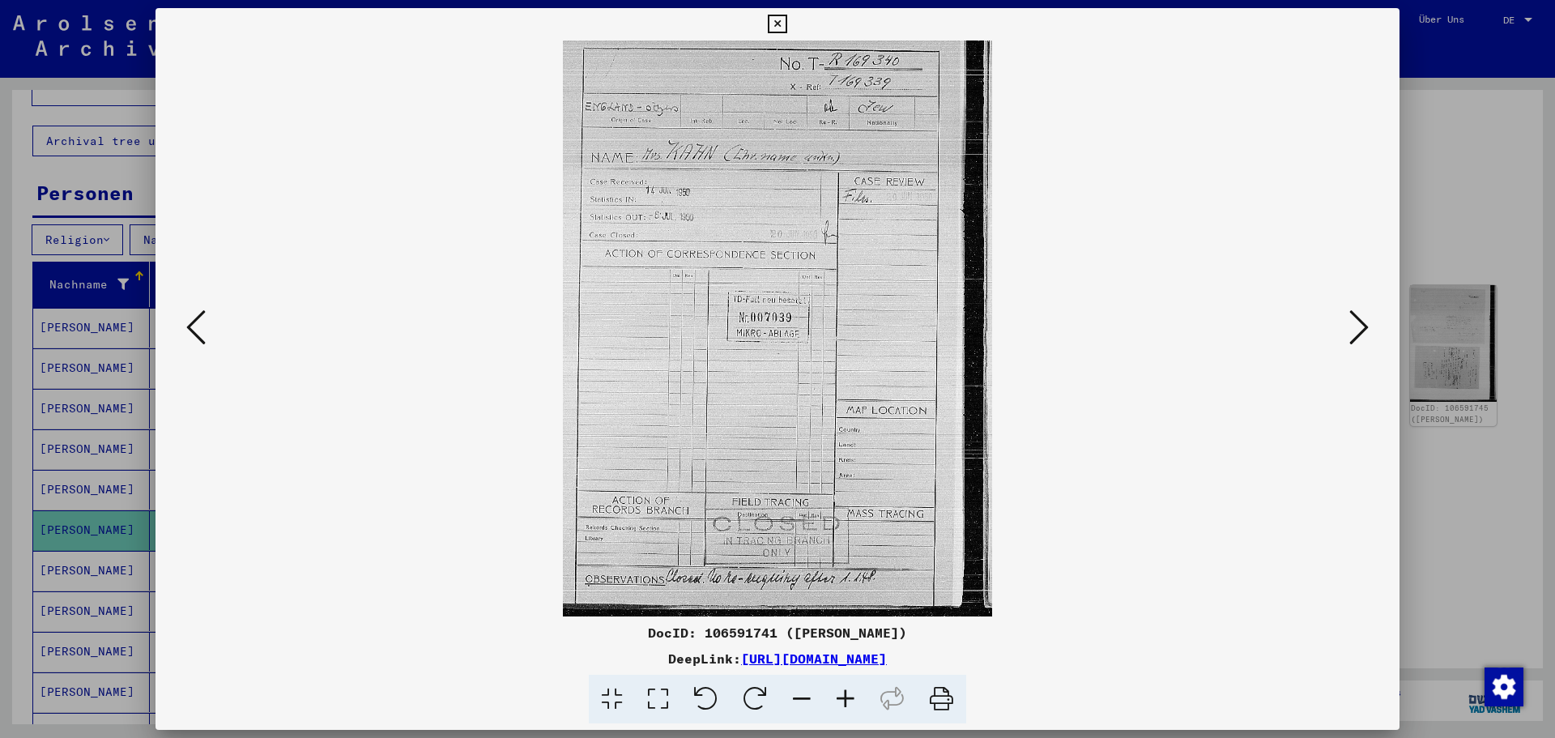
click at [1363, 324] on icon at bounding box center [1358, 327] width 19 height 39
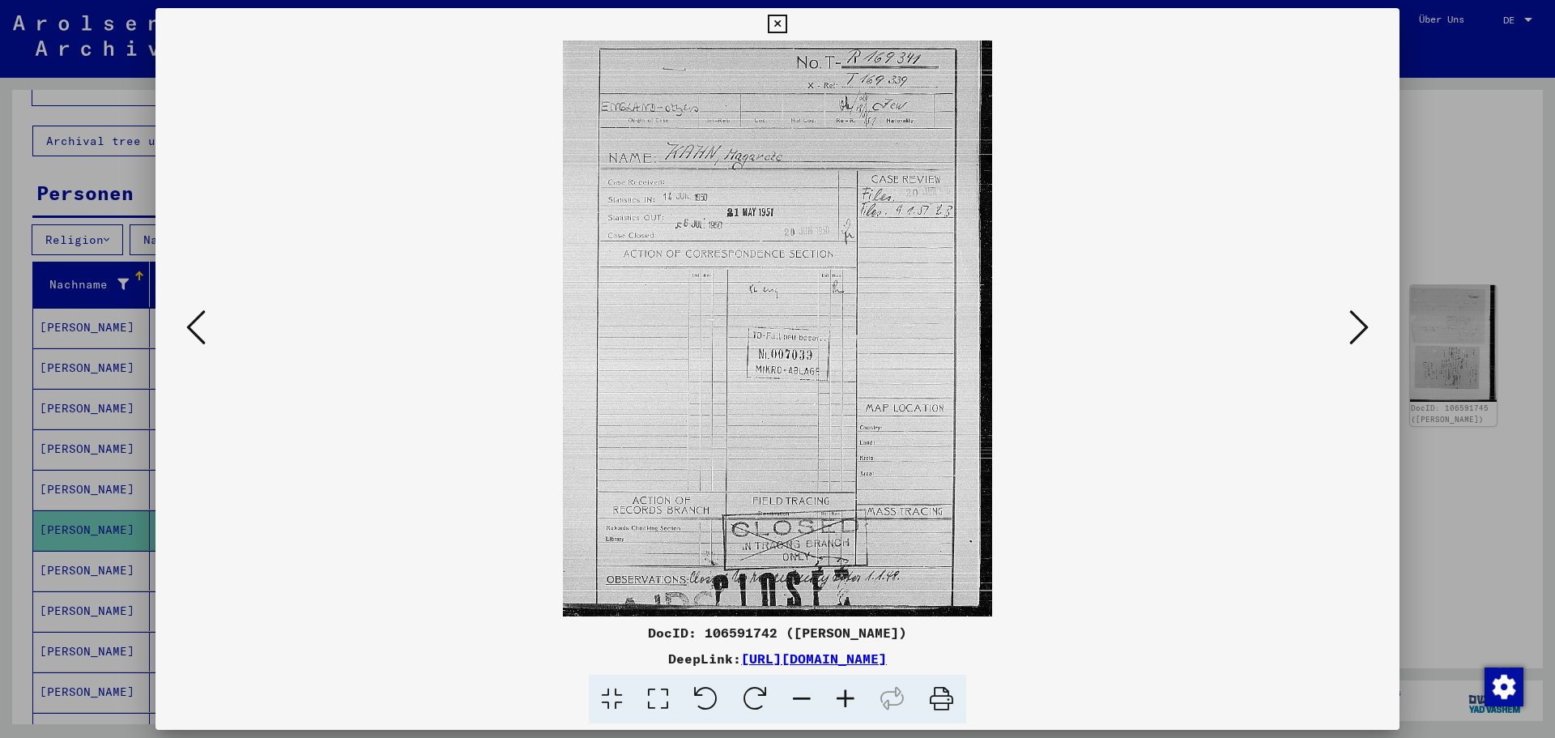
click at [1363, 323] on icon at bounding box center [1358, 327] width 19 height 39
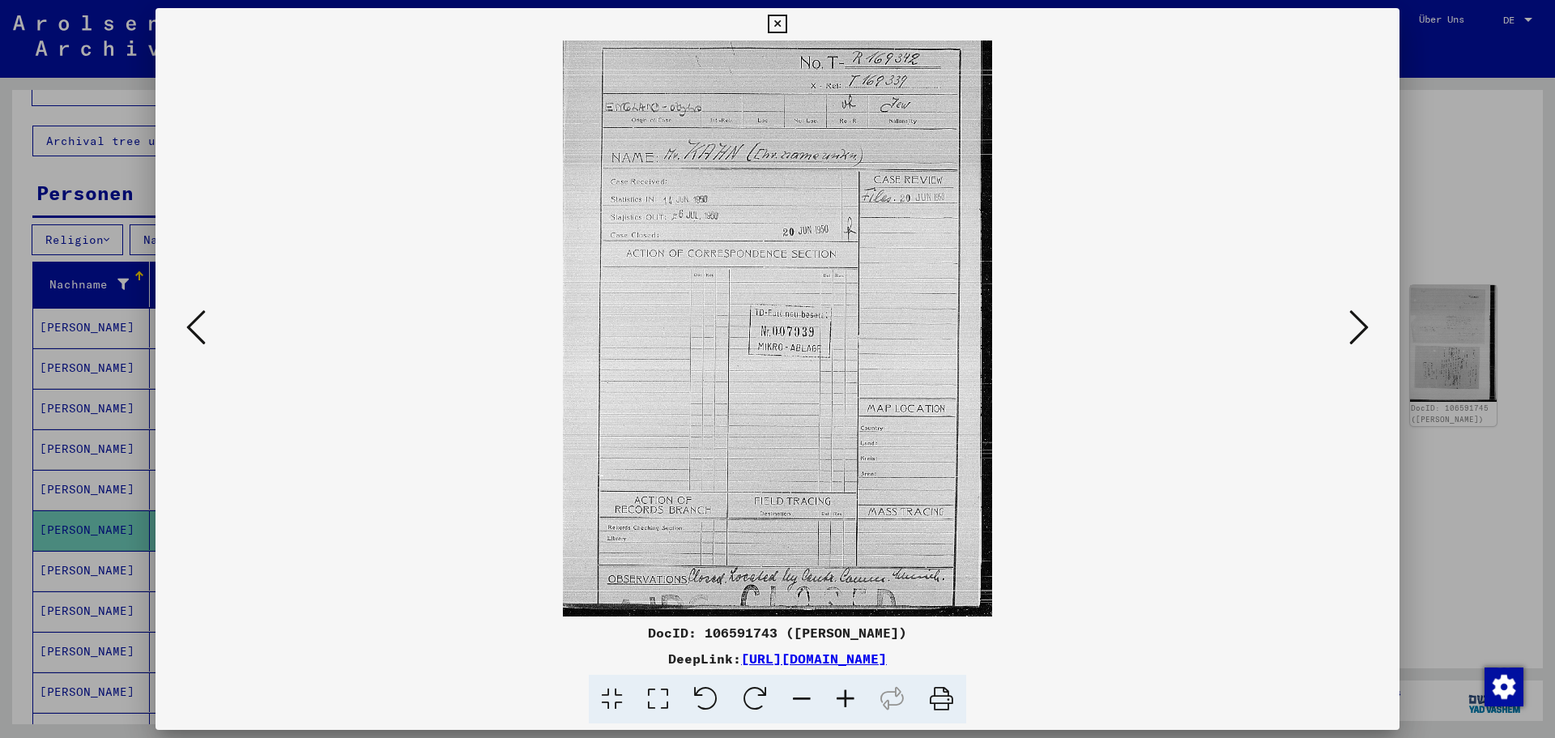
click at [1363, 323] on icon at bounding box center [1358, 327] width 19 height 39
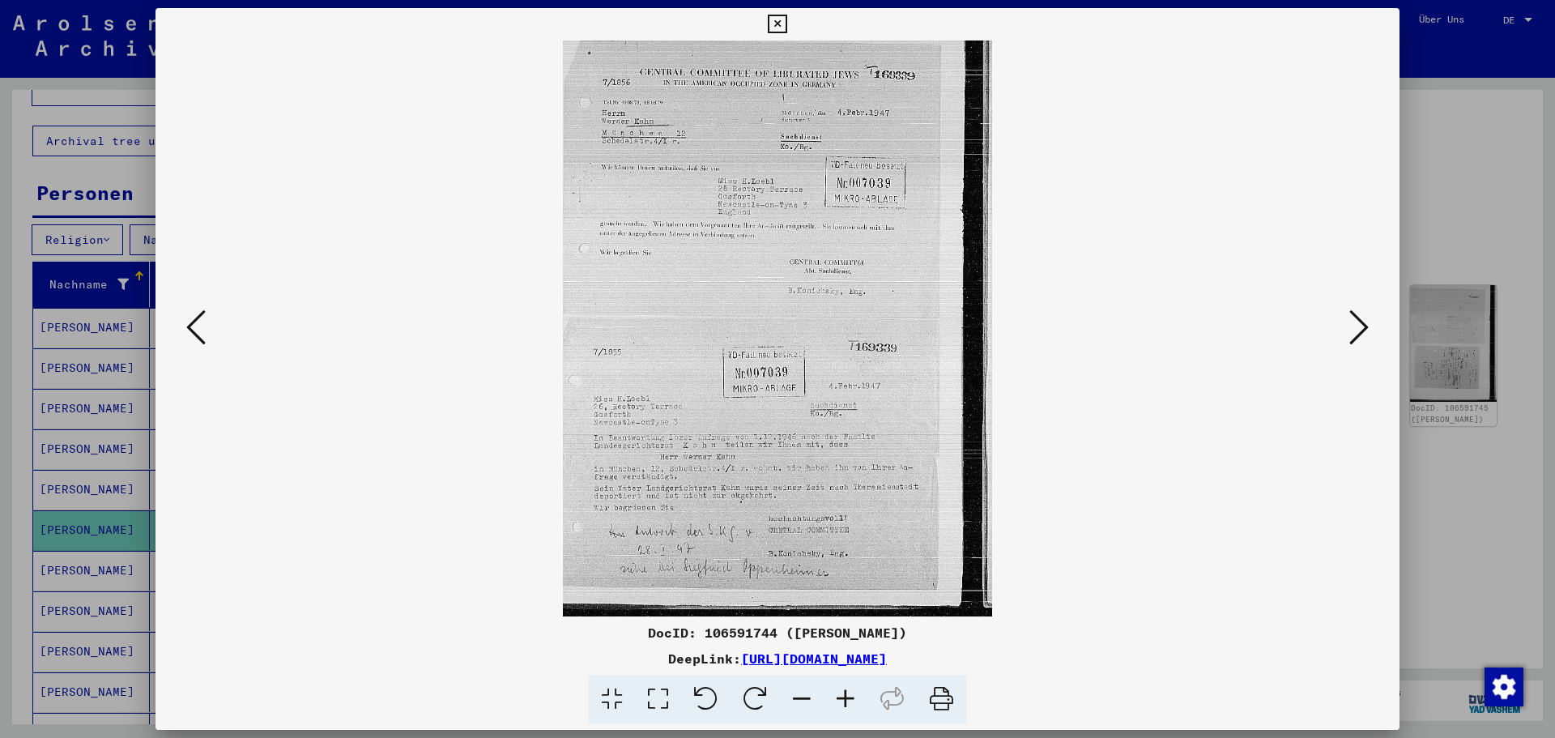
click at [774, 19] on icon at bounding box center [777, 24] width 19 height 19
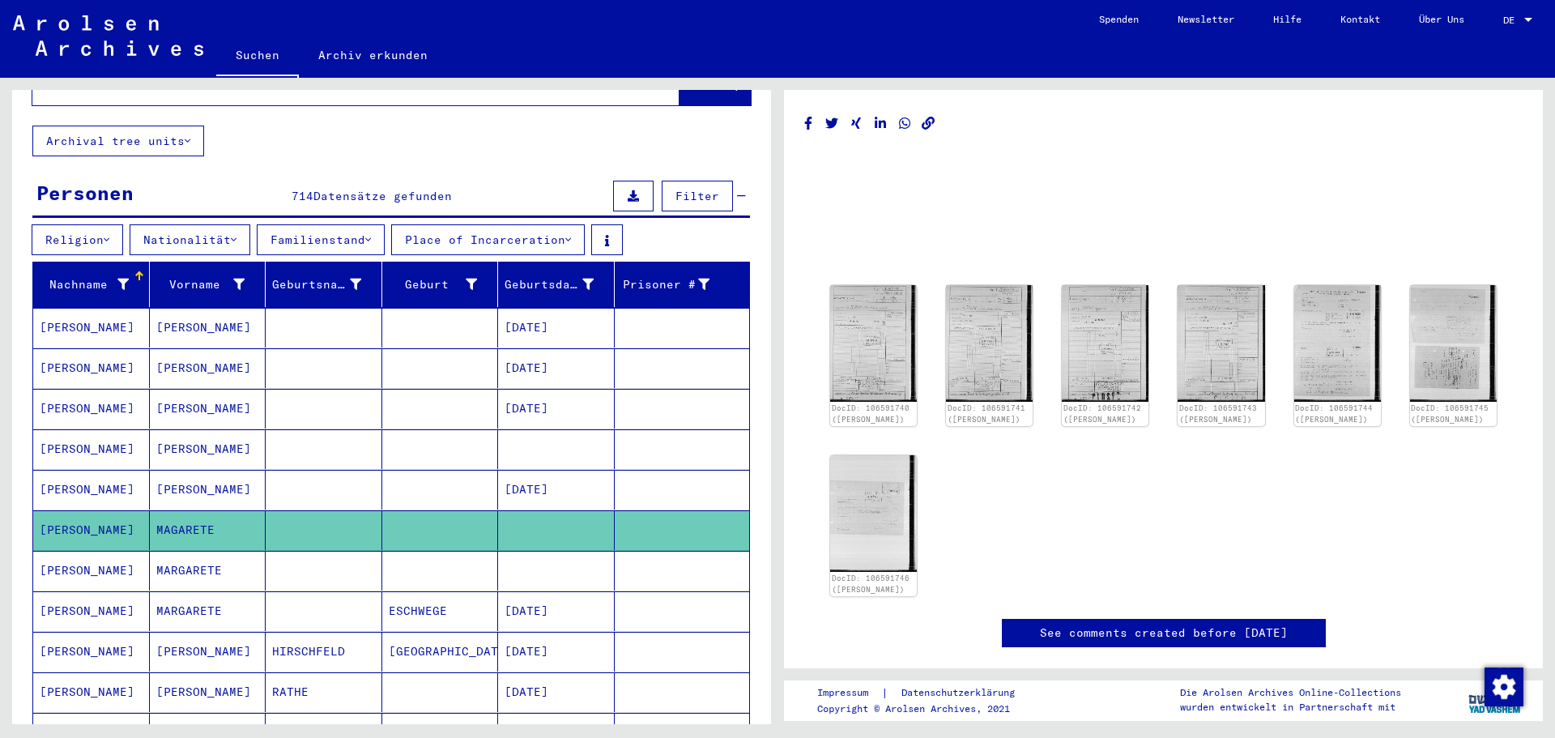
click at [192, 551] on mat-cell "MARGARETE" at bounding box center [208, 571] width 117 height 40
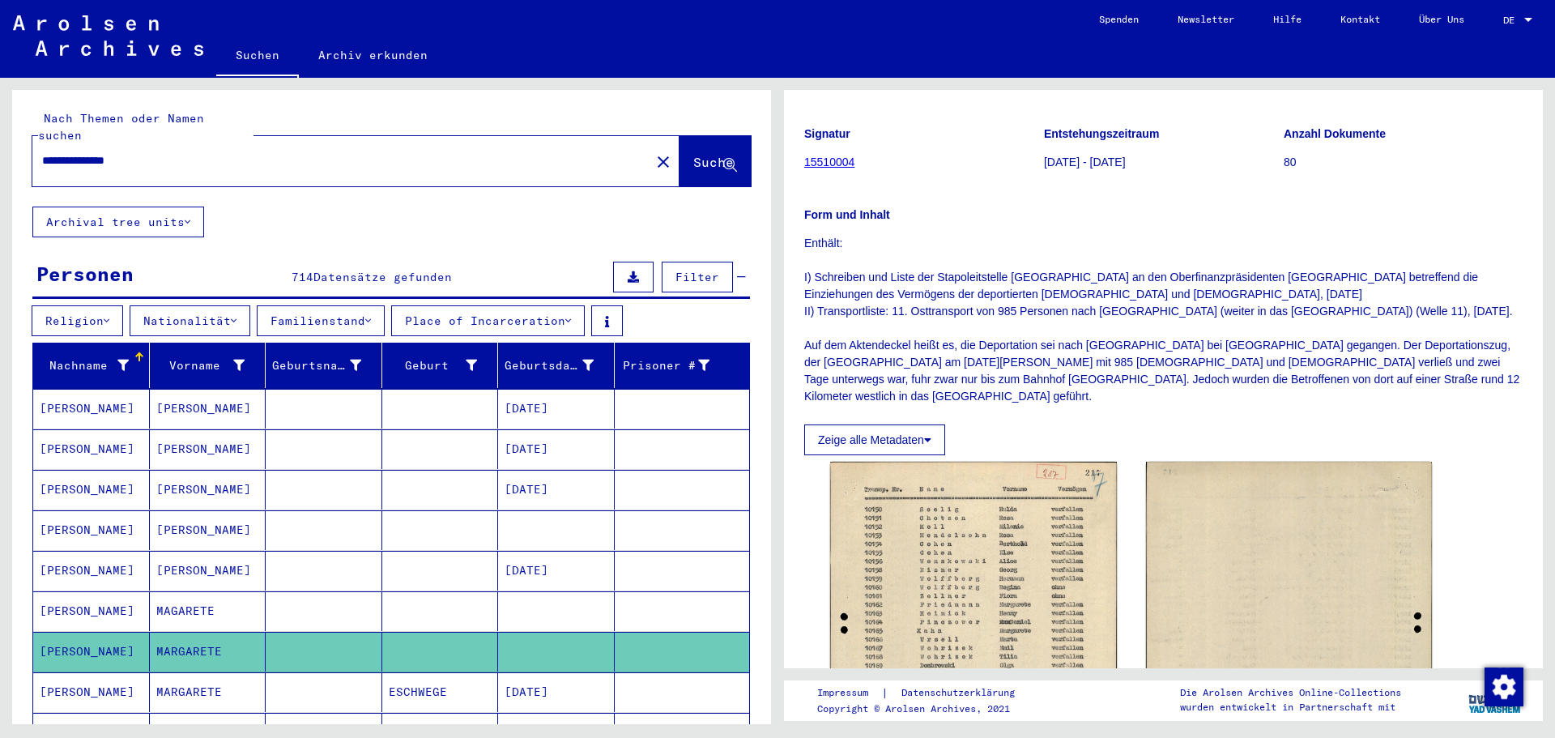
click at [110, 152] on input "**********" at bounding box center [341, 160] width 598 height 17
type input "**********"
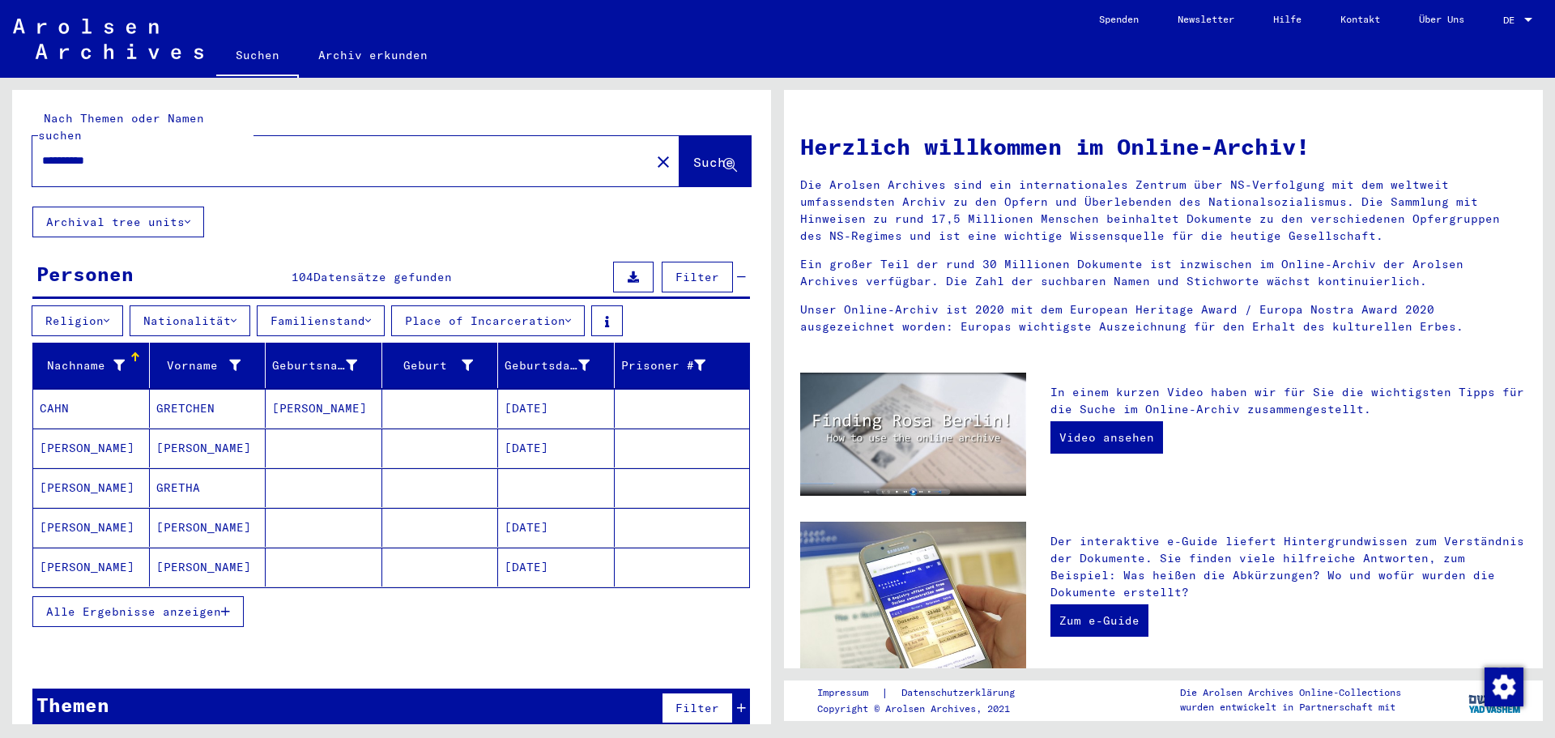
click at [182, 604] on span "Alle Ergebnisse anzeigen" at bounding box center [133, 611] width 175 height 15
